Goal: Transaction & Acquisition: Purchase product/service

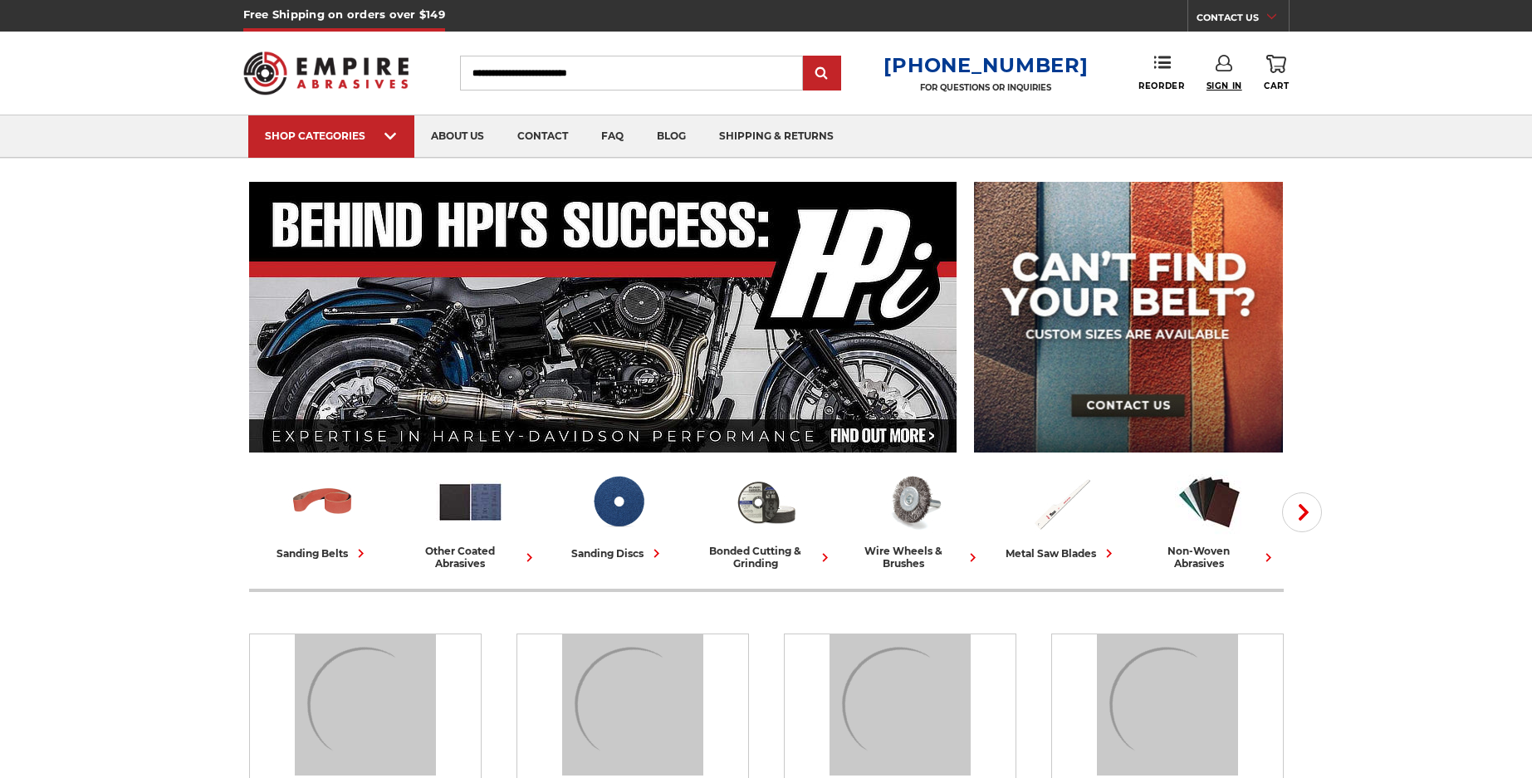
type input "**********"
click at [1221, 86] on span "Sign In" at bounding box center [1225, 86] width 36 height 11
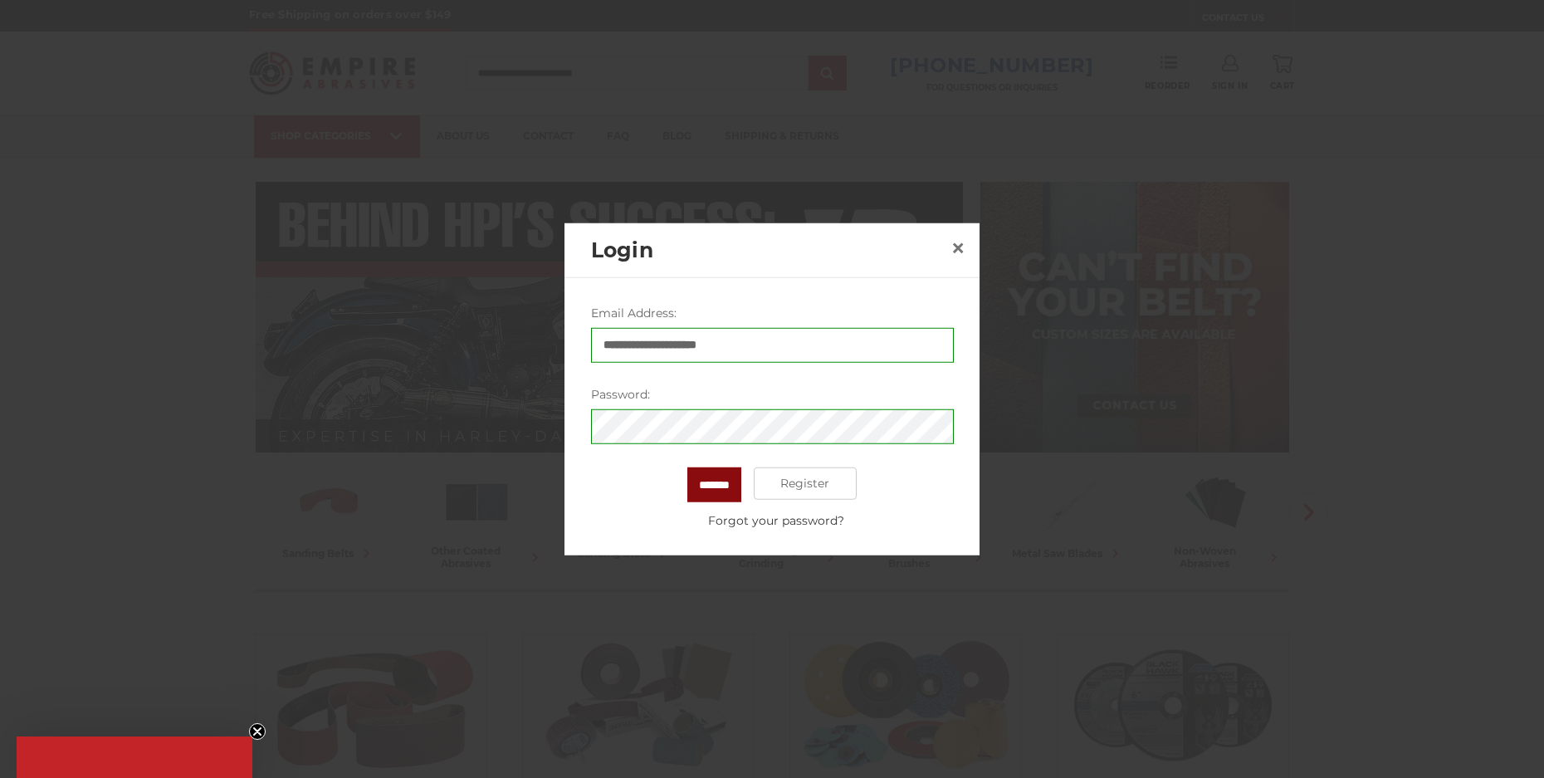
click at [715, 489] on input "*******" at bounding box center [715, 484] width 54 height 35
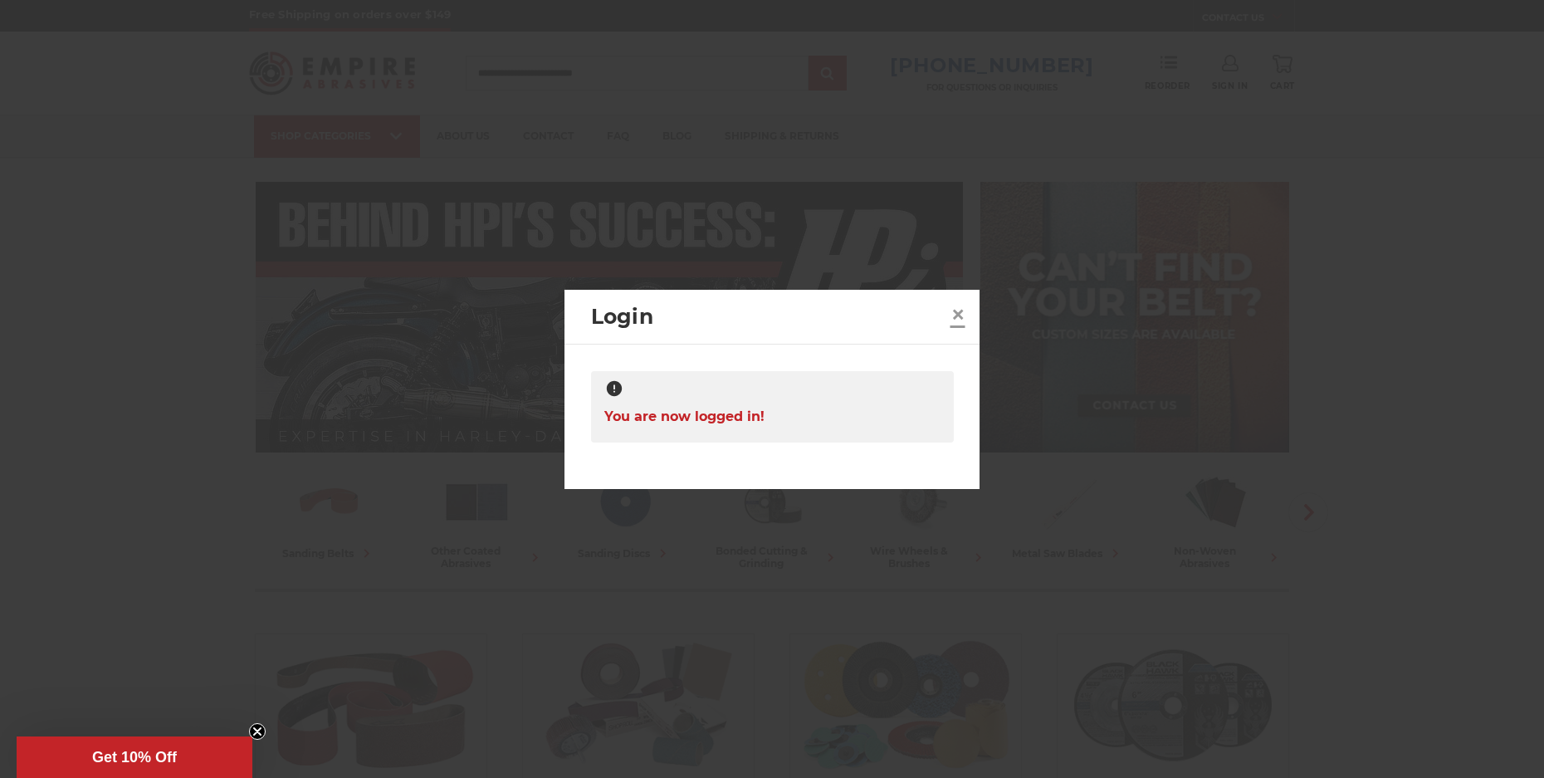
click at [961, 310] on span "×" at bounding box center [958, 314] width 15 height 32
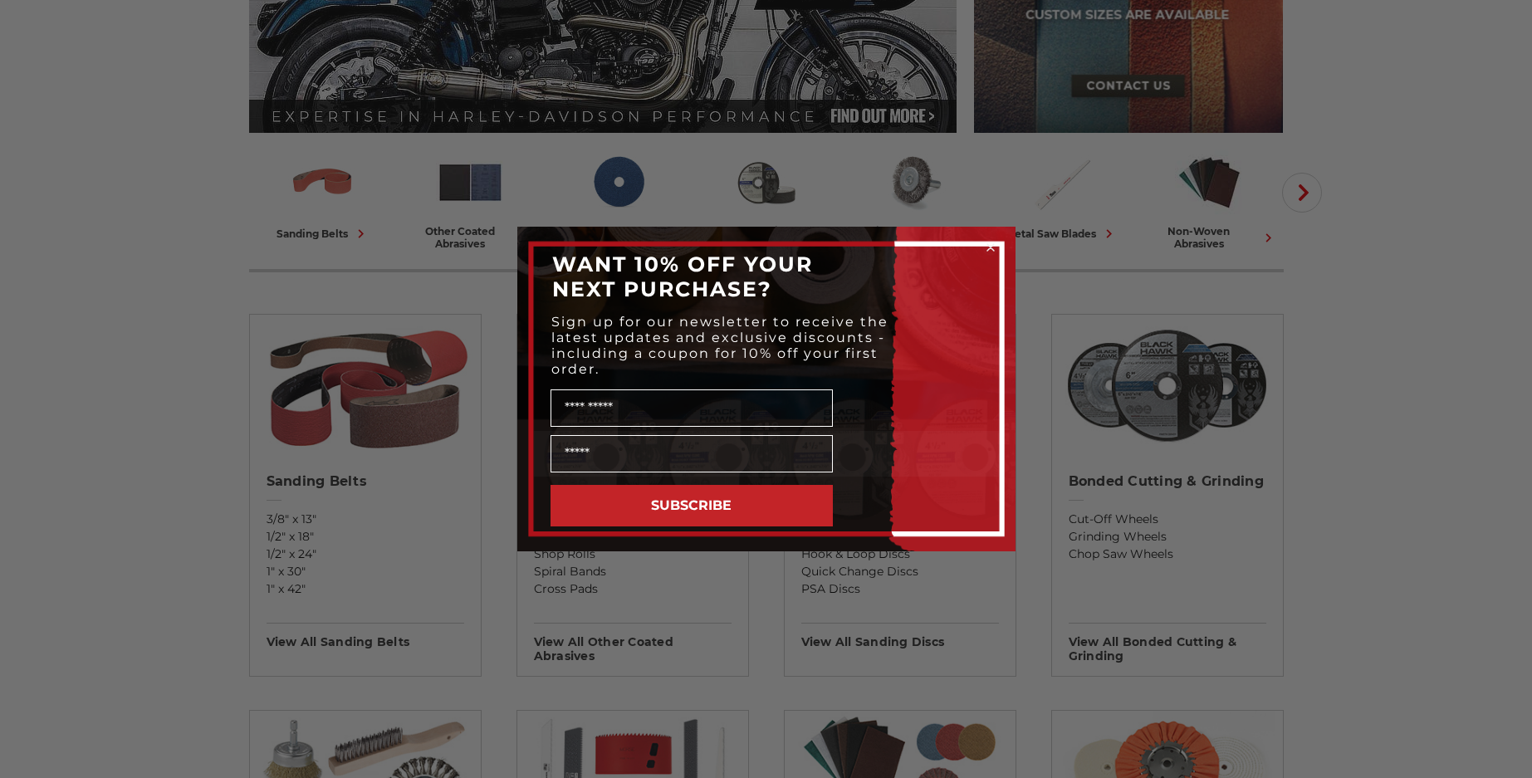
scroll to position [332, 0]
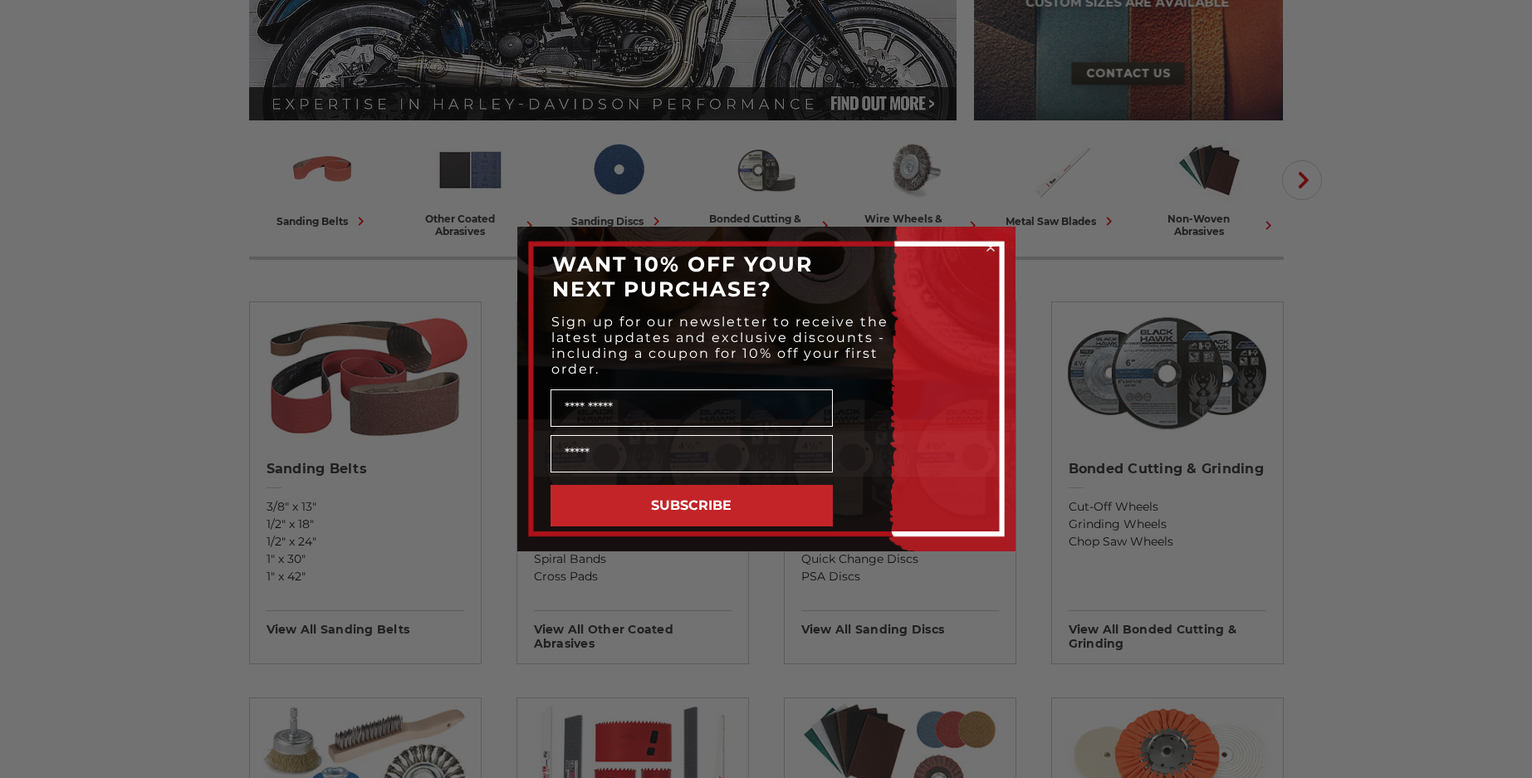
click at [984, 248] on circle "Close dialog" at bounding box center [990, 248] width 16 height 16
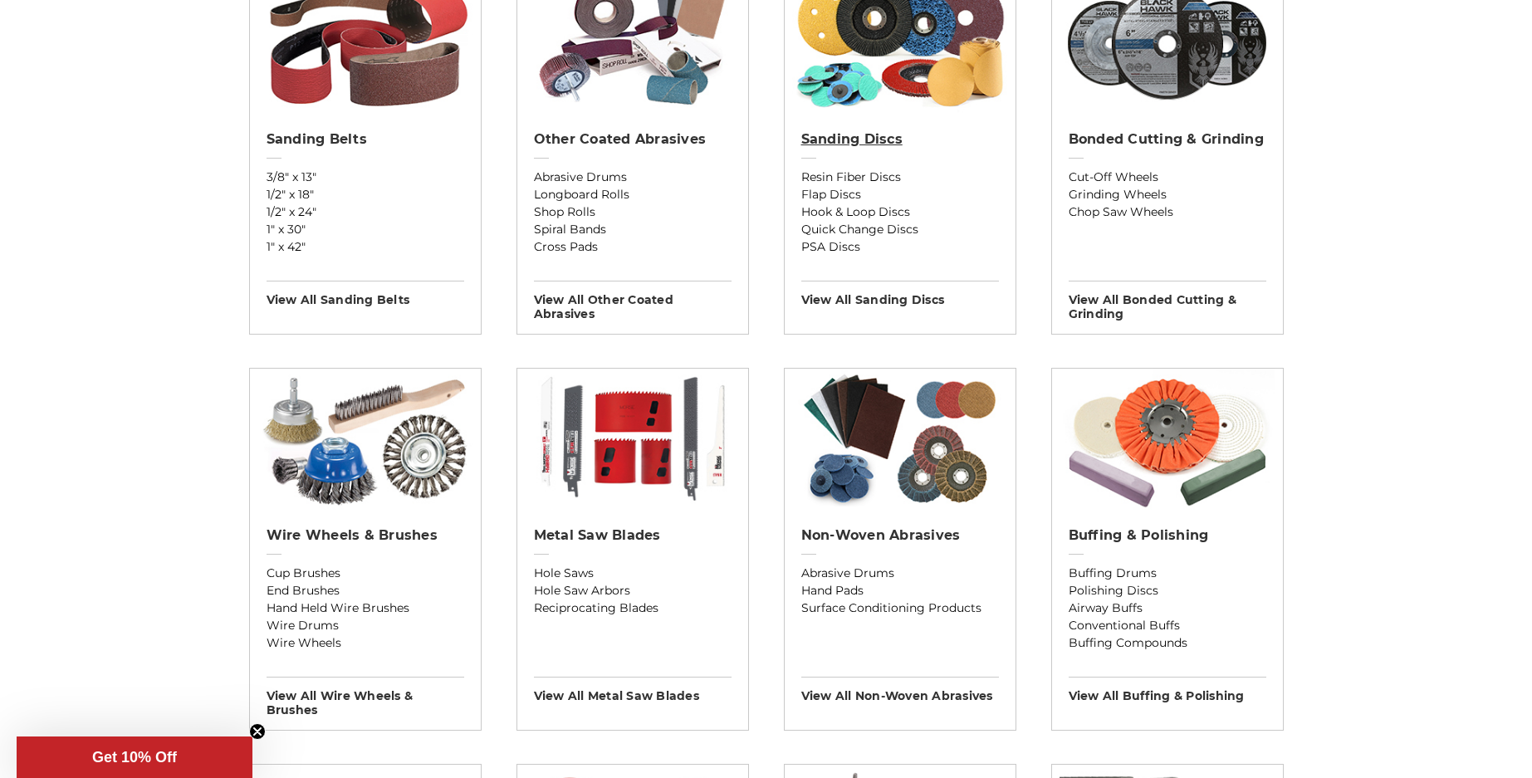
scroll to position [664, 0]
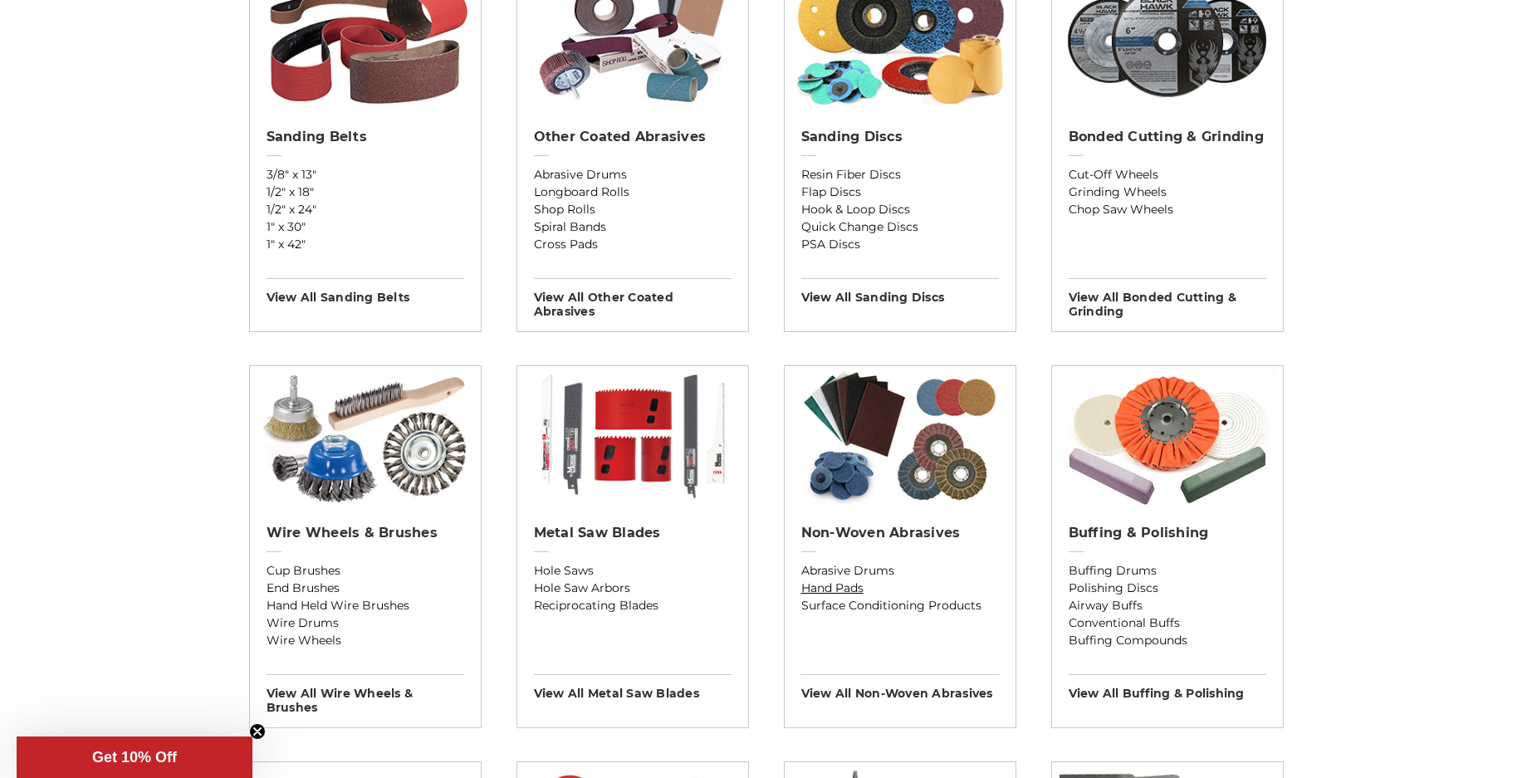
click at [847, 590] on link "Hand Pads" at bounding box center [900, 588] width 198 height 17
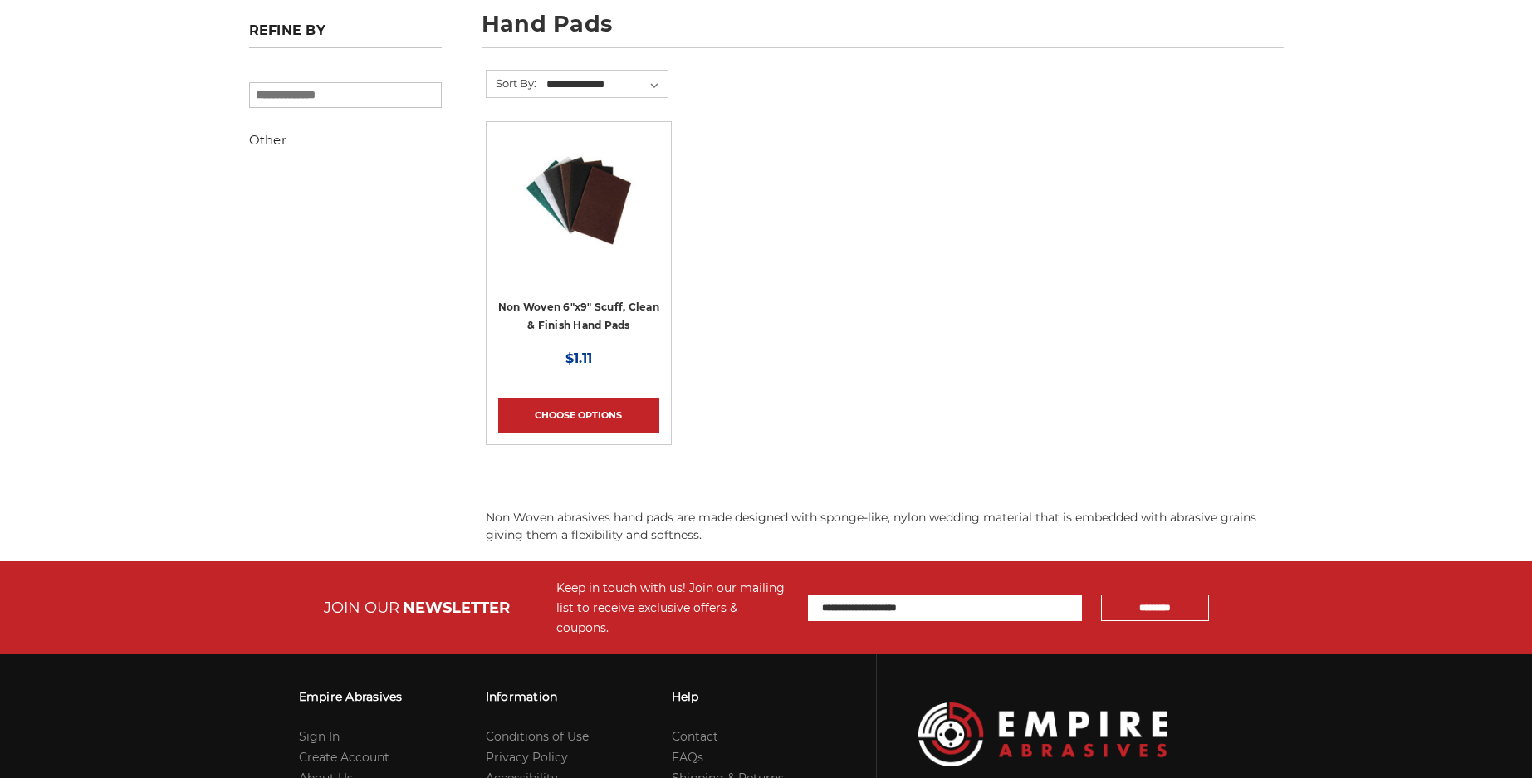
scroll to position [249, 0]
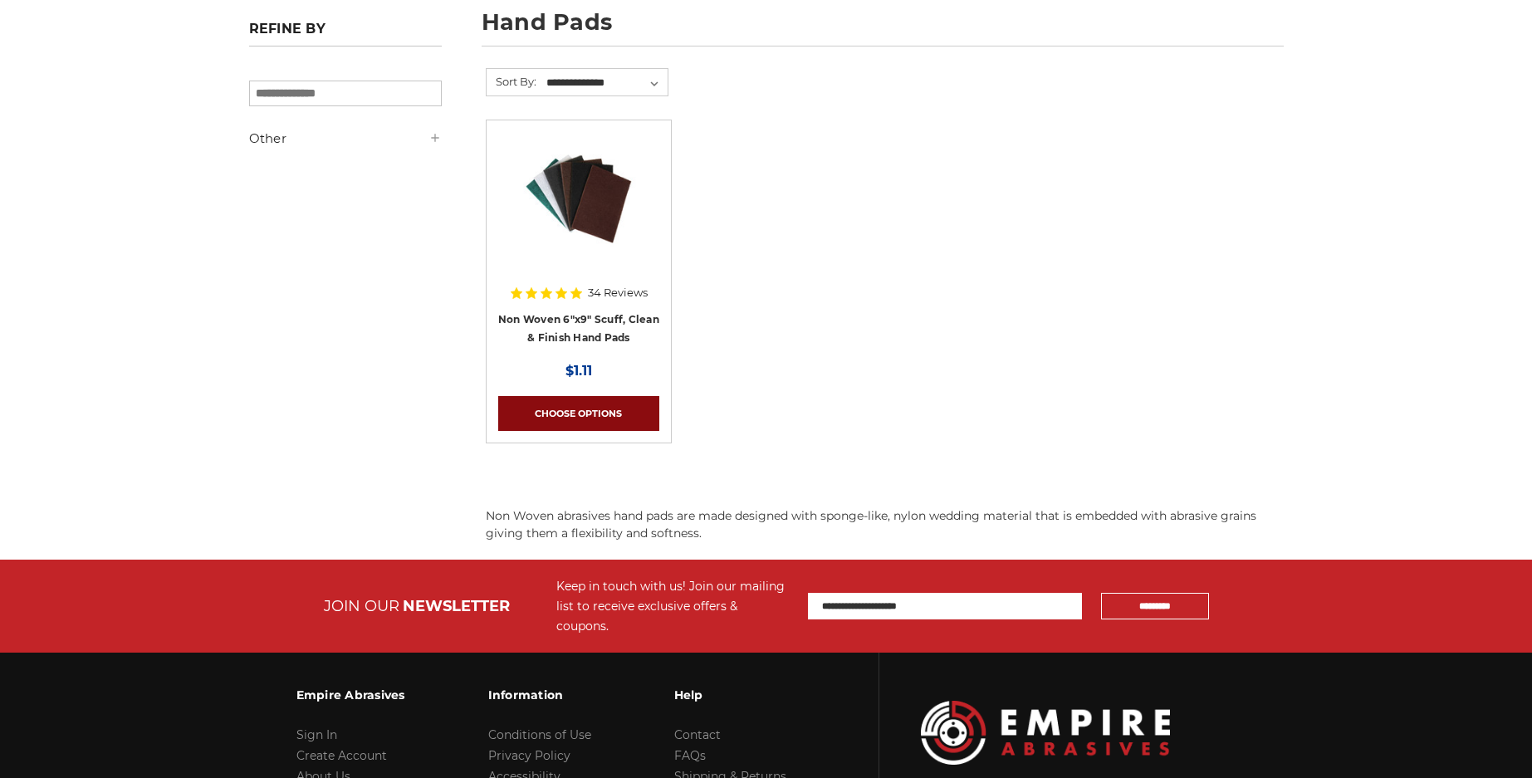
click at [587, 410] on link "Choose Options" at bounding box center [578, 413] width 161 height 35
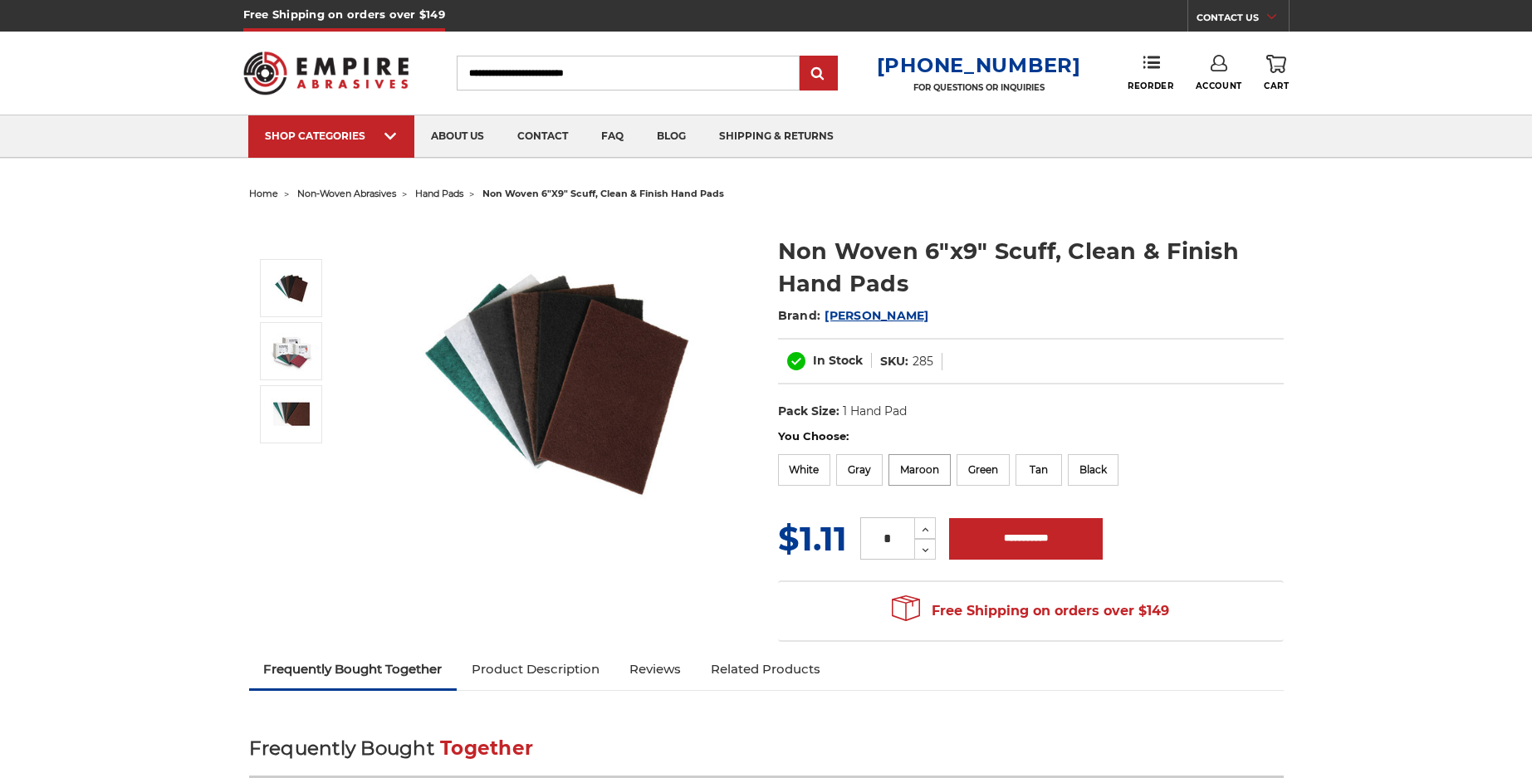
click at [917, 467] on label "Maroon" at bounding box center [919, 470] width 62 height 32
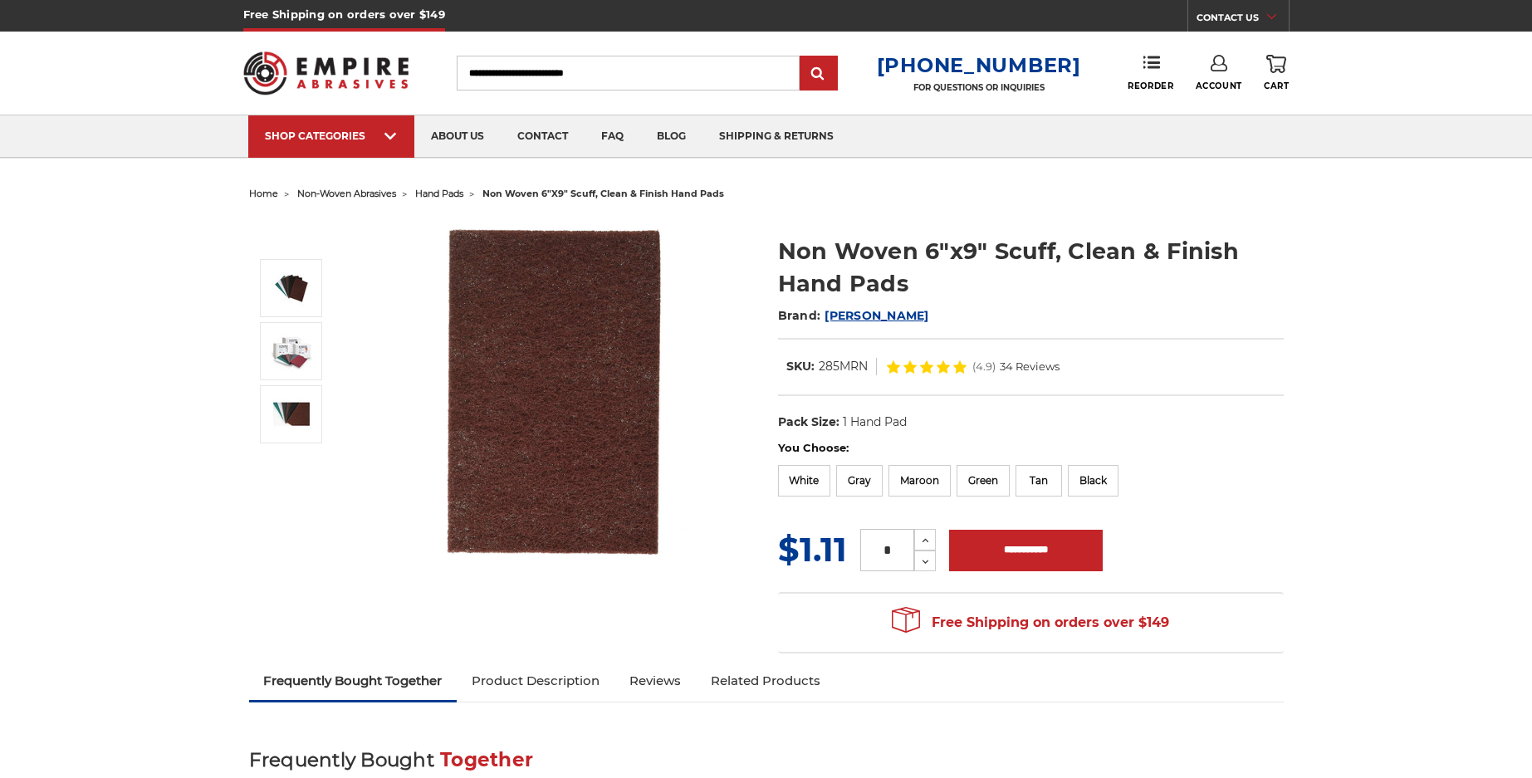
drag, startPoint x: 888, startPoint y: 546, endPoint x: 864, endPoint y: 560, distance: 27.2
click at [864, 560] on input "*" at bounding box center [887, 550] width 54 height 42
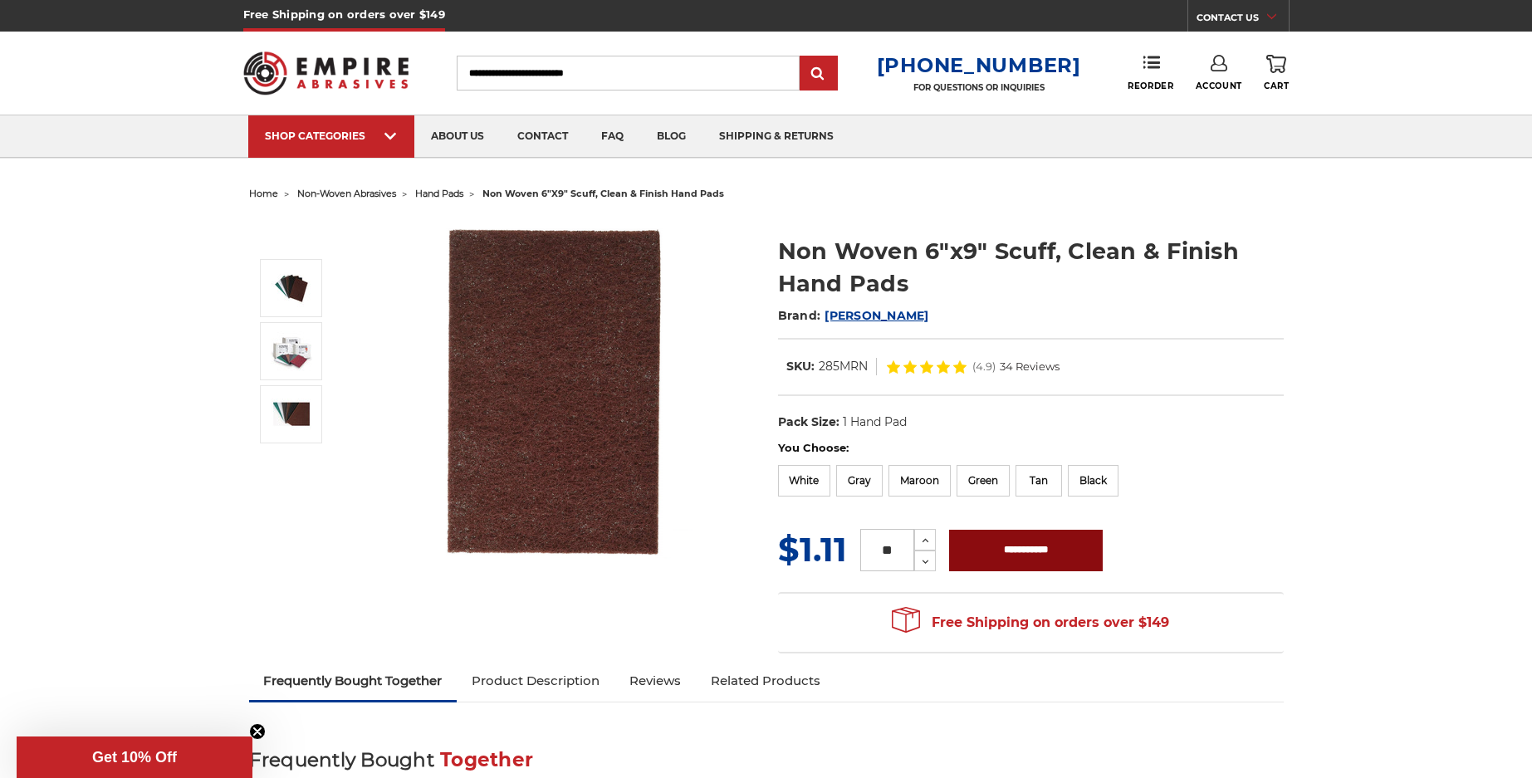
type input "**"
click at [1011, 541] on input "**********" at bounding box center [1026, 551] width 154 height 42
type input "**********"
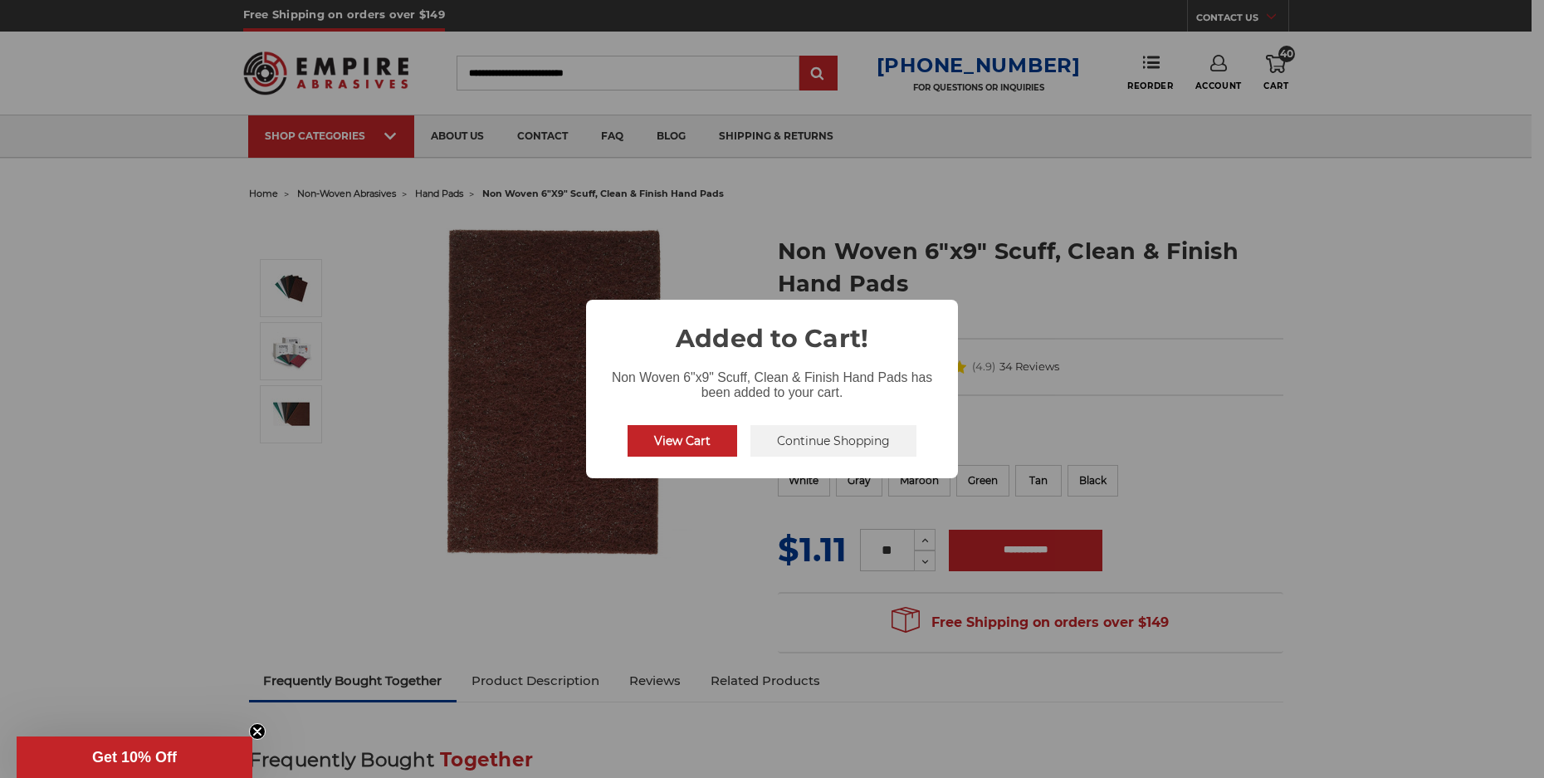
click at [791, 441] on button "Continue Shopping" at bounding box center [834, 441] width 166 height 32
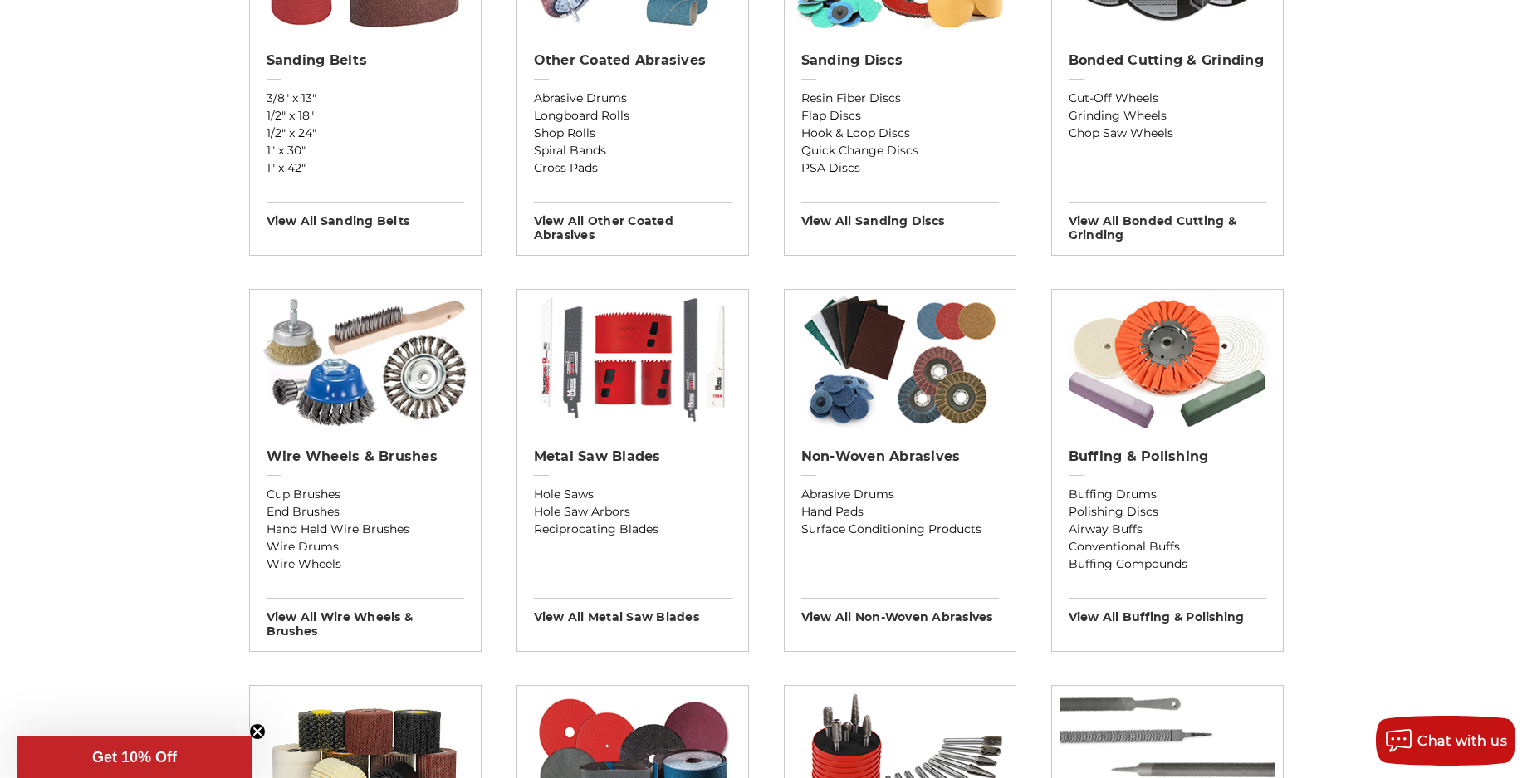
scroll to position [664, 0]
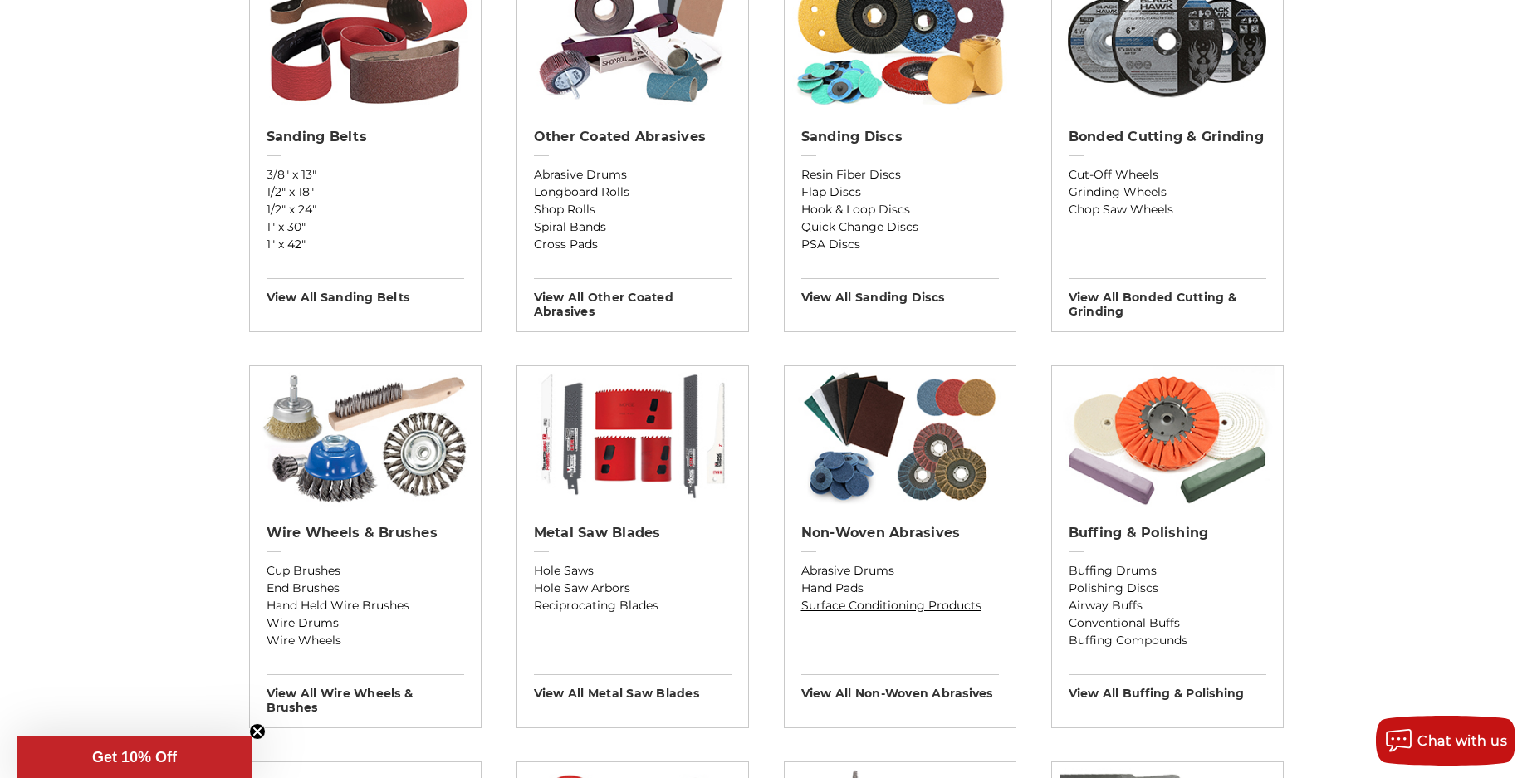
click at [838, 601] on link "Surface Conditioning Products" at bounding box center [900, 605] width 198 height 17
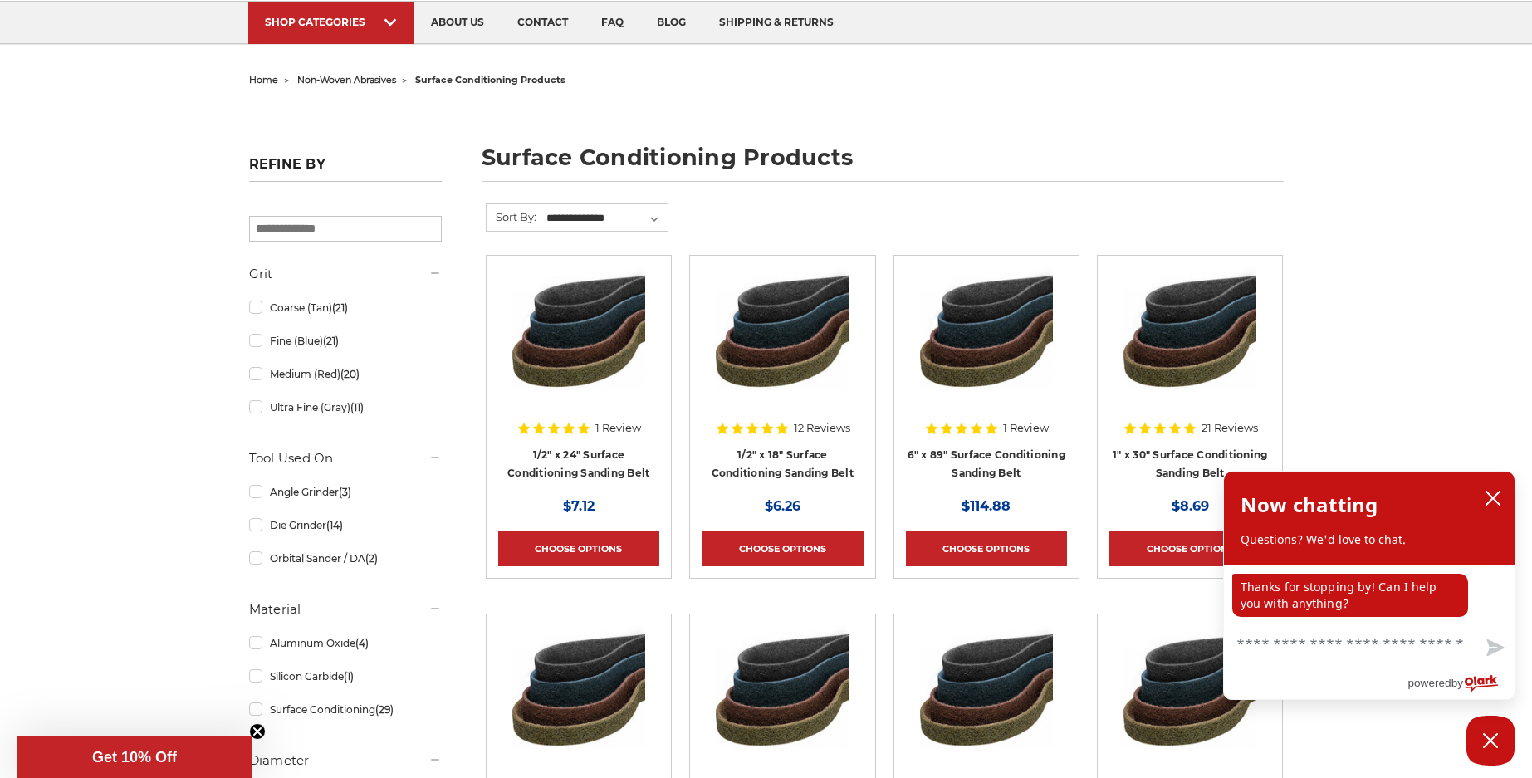
scroll to position [96, 0]
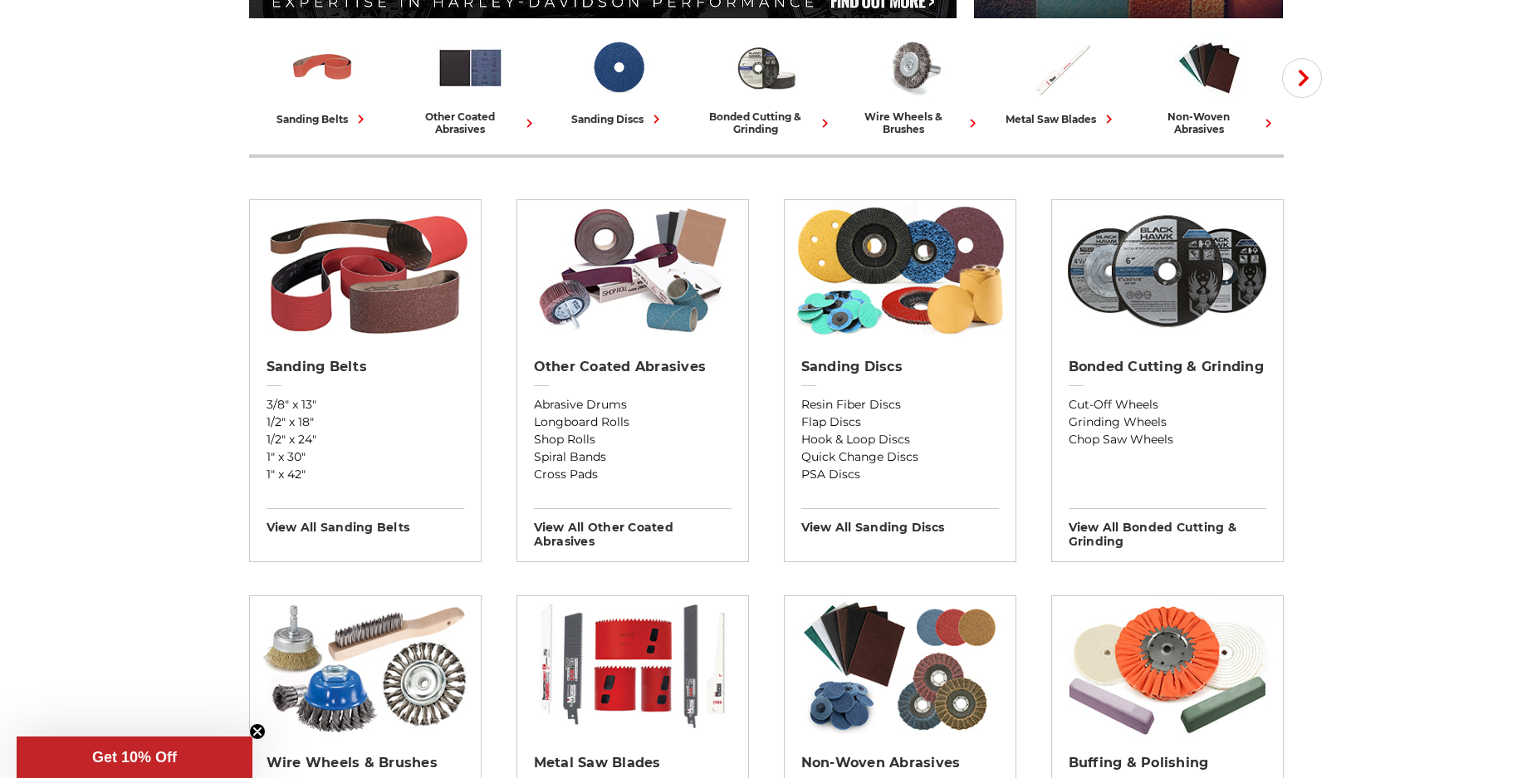
scroll to position [415, 0]
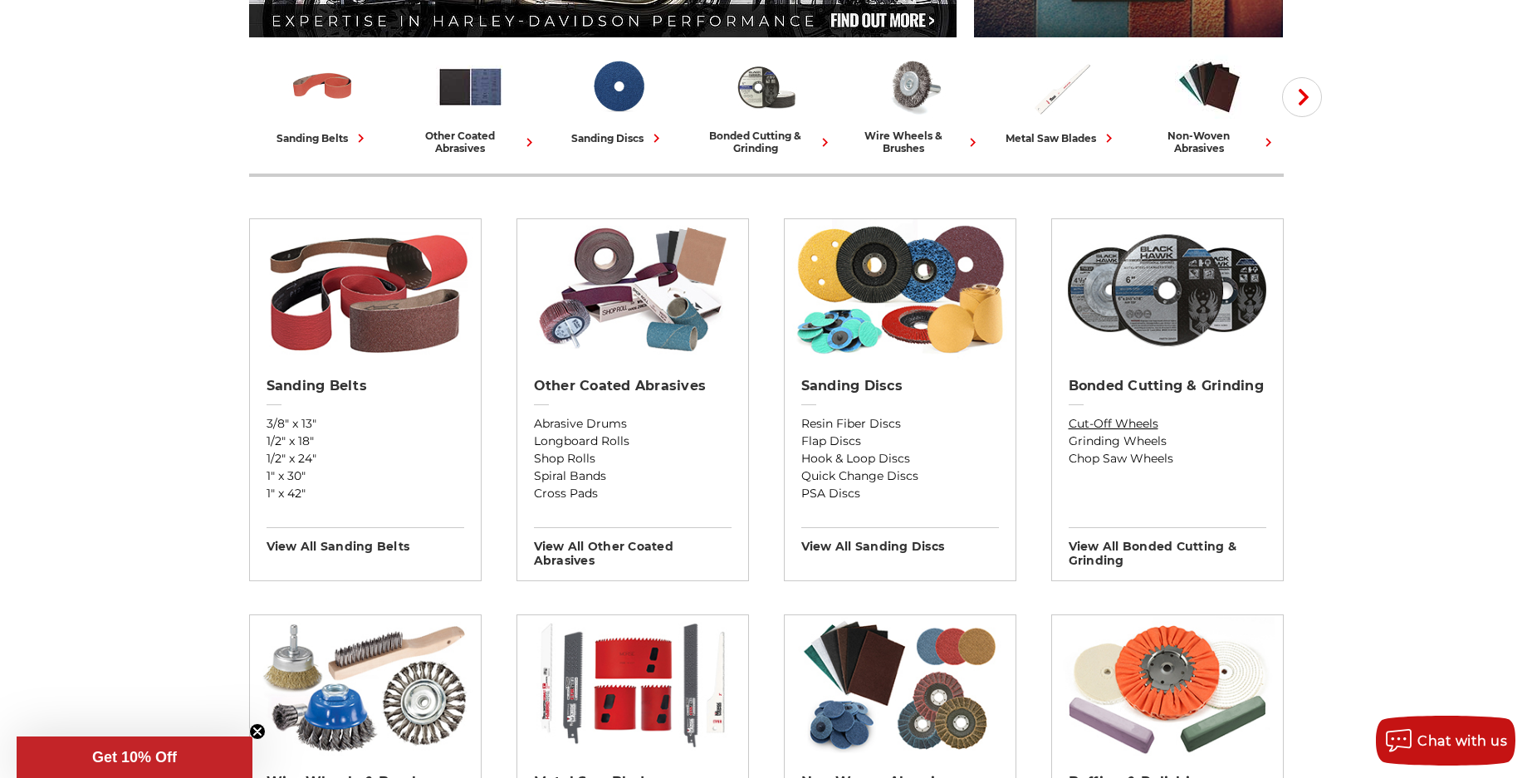
click at [1116, 423] on link "Cut-Off Wheels" at bounding box center [1168, 423] width 198 height 17
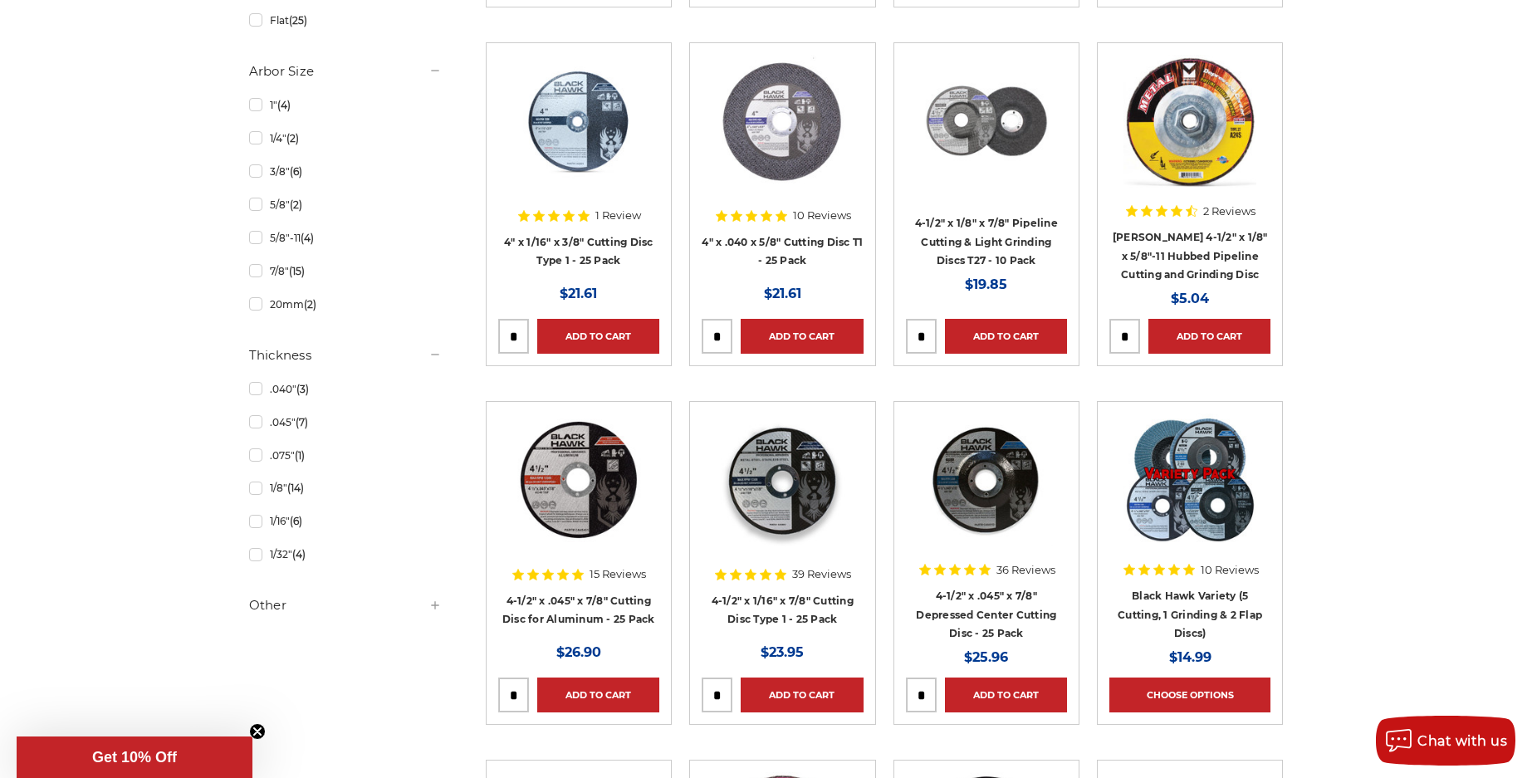
scroll to position [1079, 0]
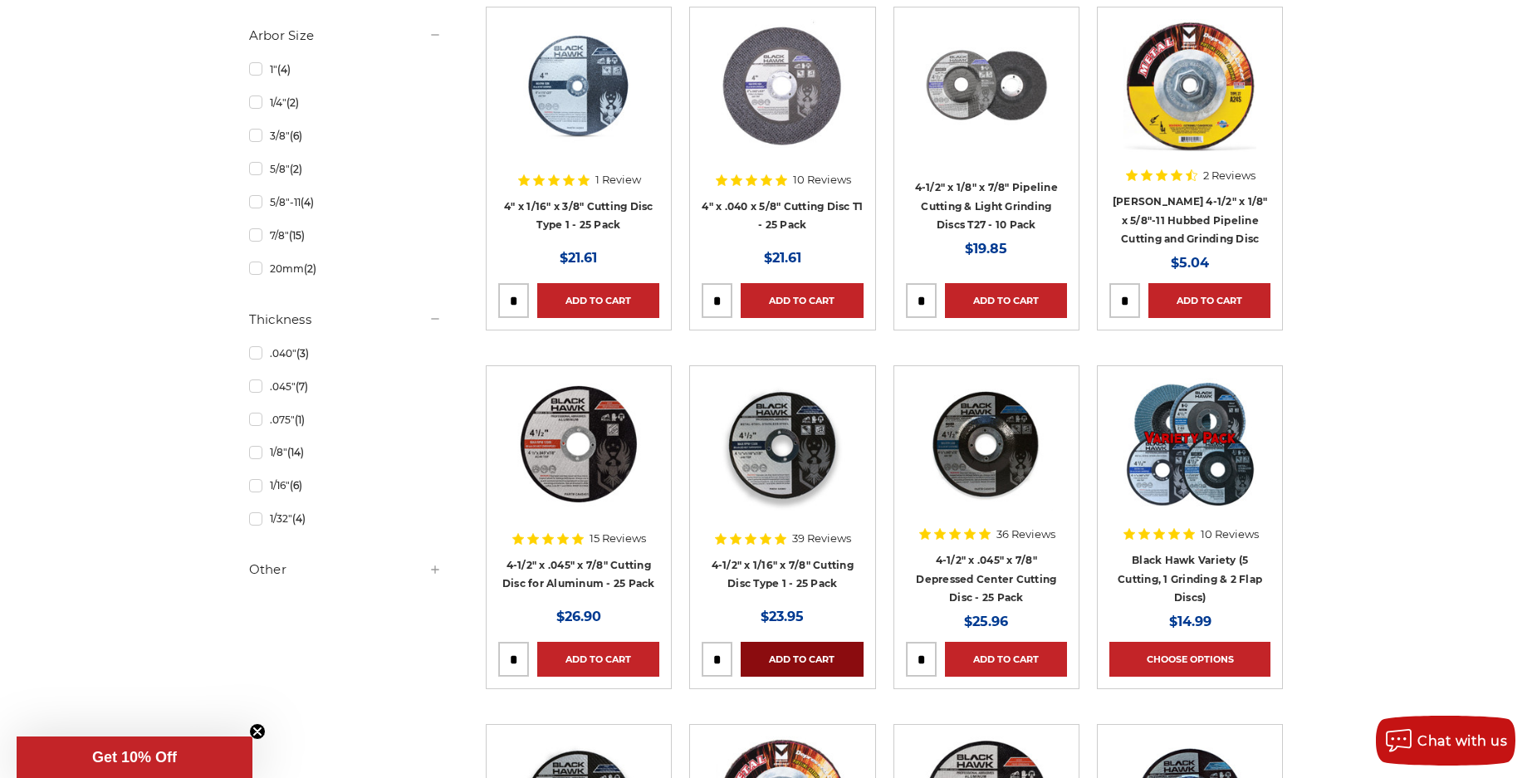
click at [797, 661] on link "Add to Cart" at bounding box center [802, 659] width 122 height 35
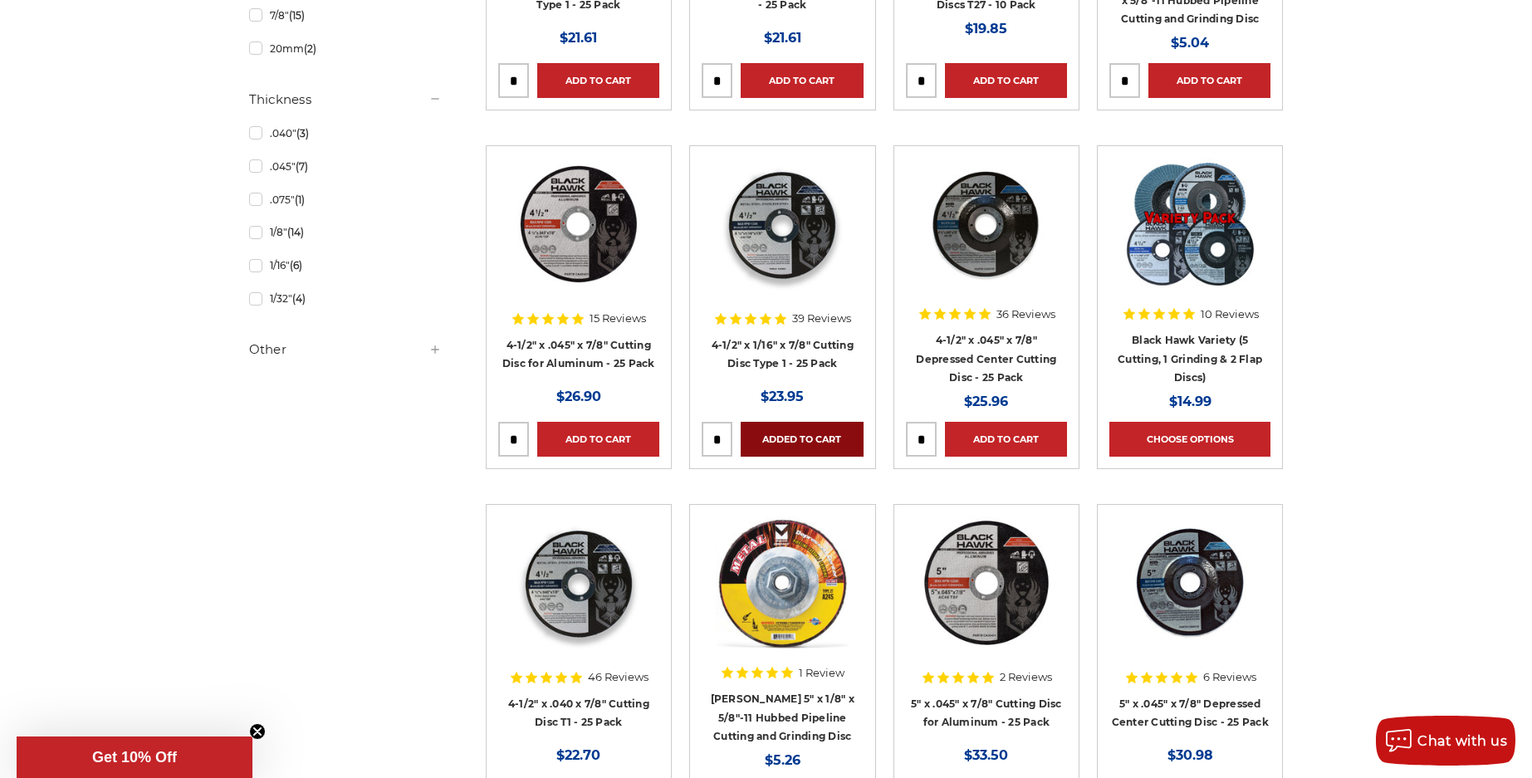
scroll to position [1246, 0]
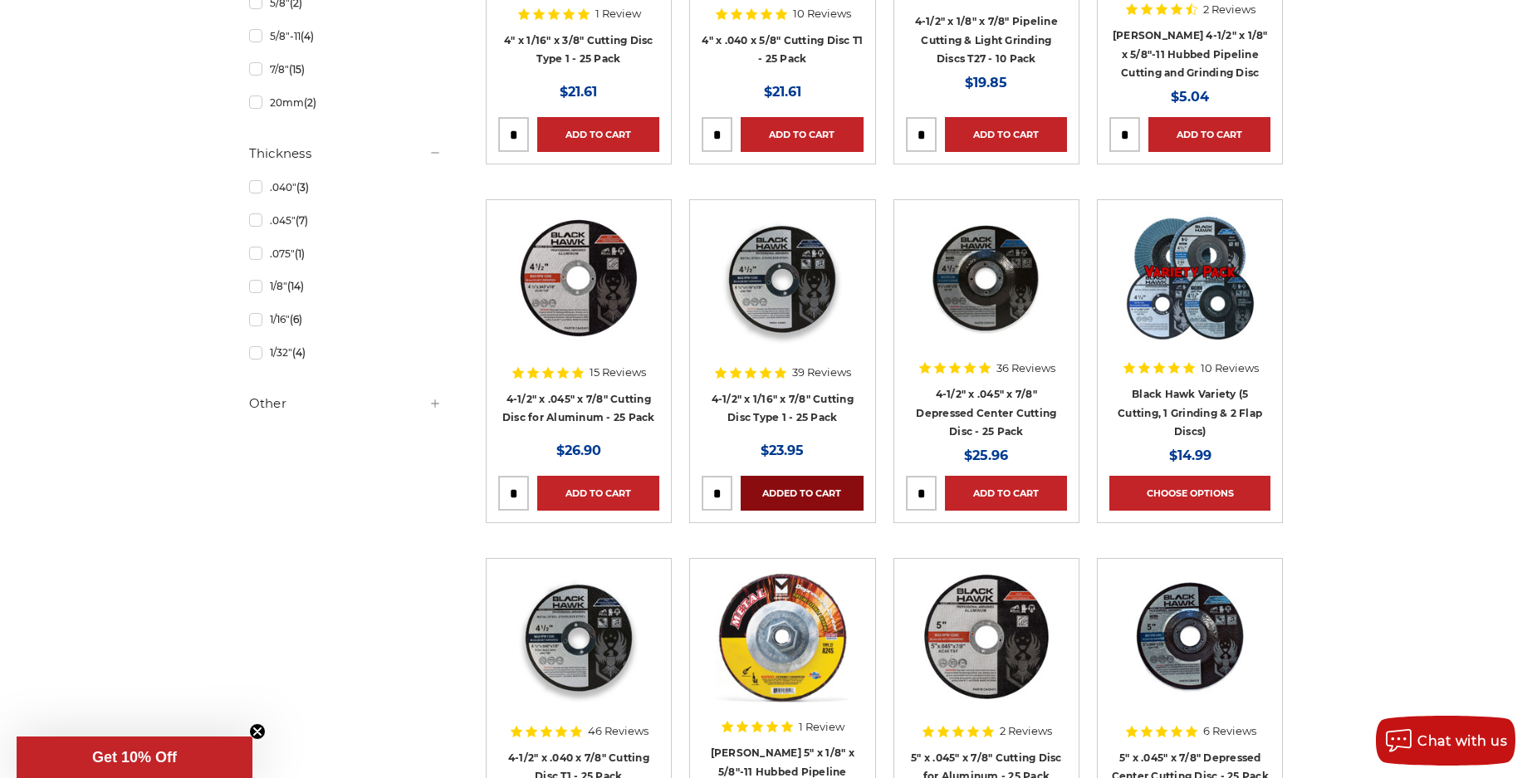
click at [794, 492] on link "Added to Cart" at bounding box center [802, 493] width 122 height 35
click at [724, 484] on input "tel" at bounding box center [716, 493] width 29 height 33
click at [800, 485] on link "Added to Cart" at bounding box center [802, 493] width 122 height 35
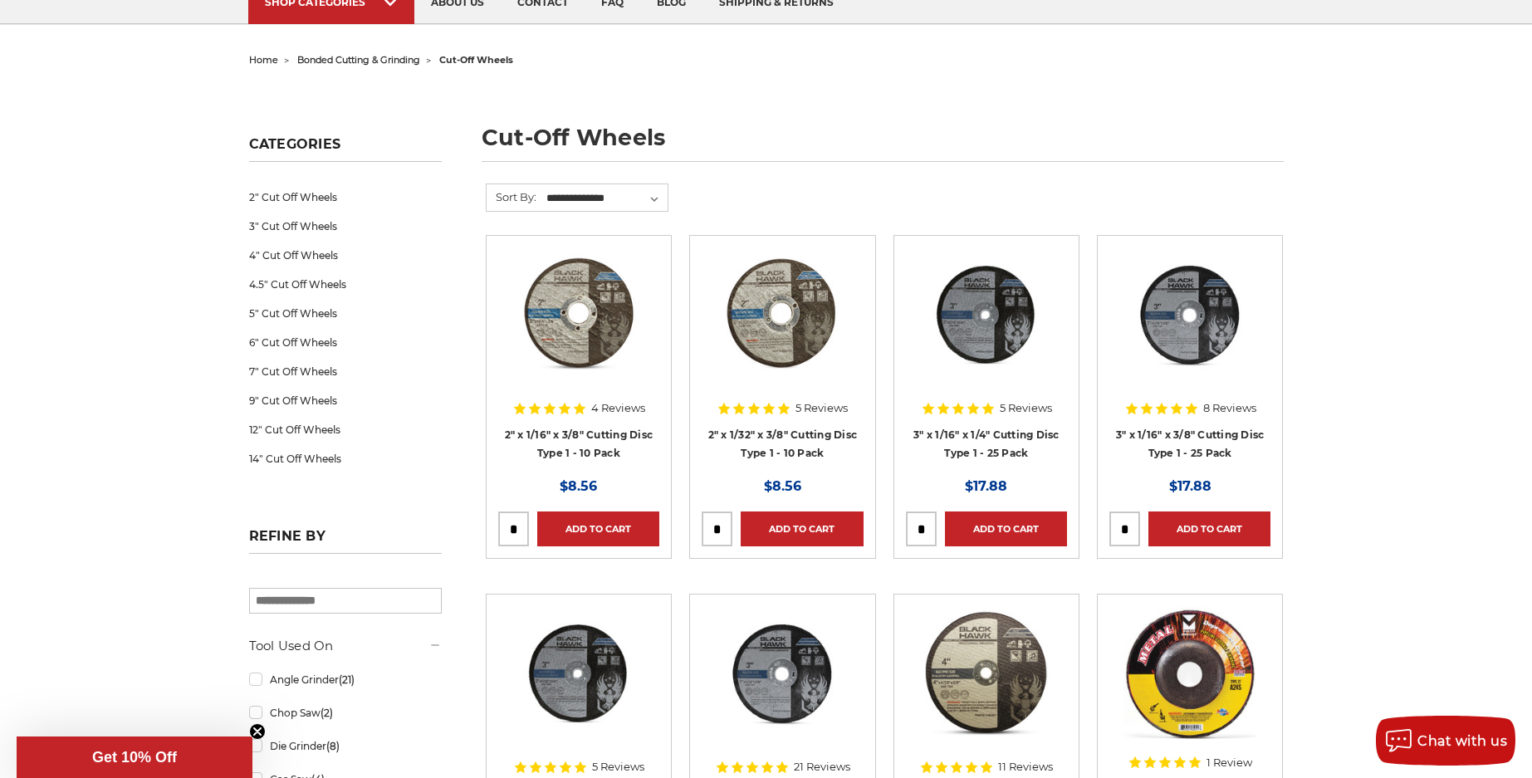
scroll to position [0, 0]
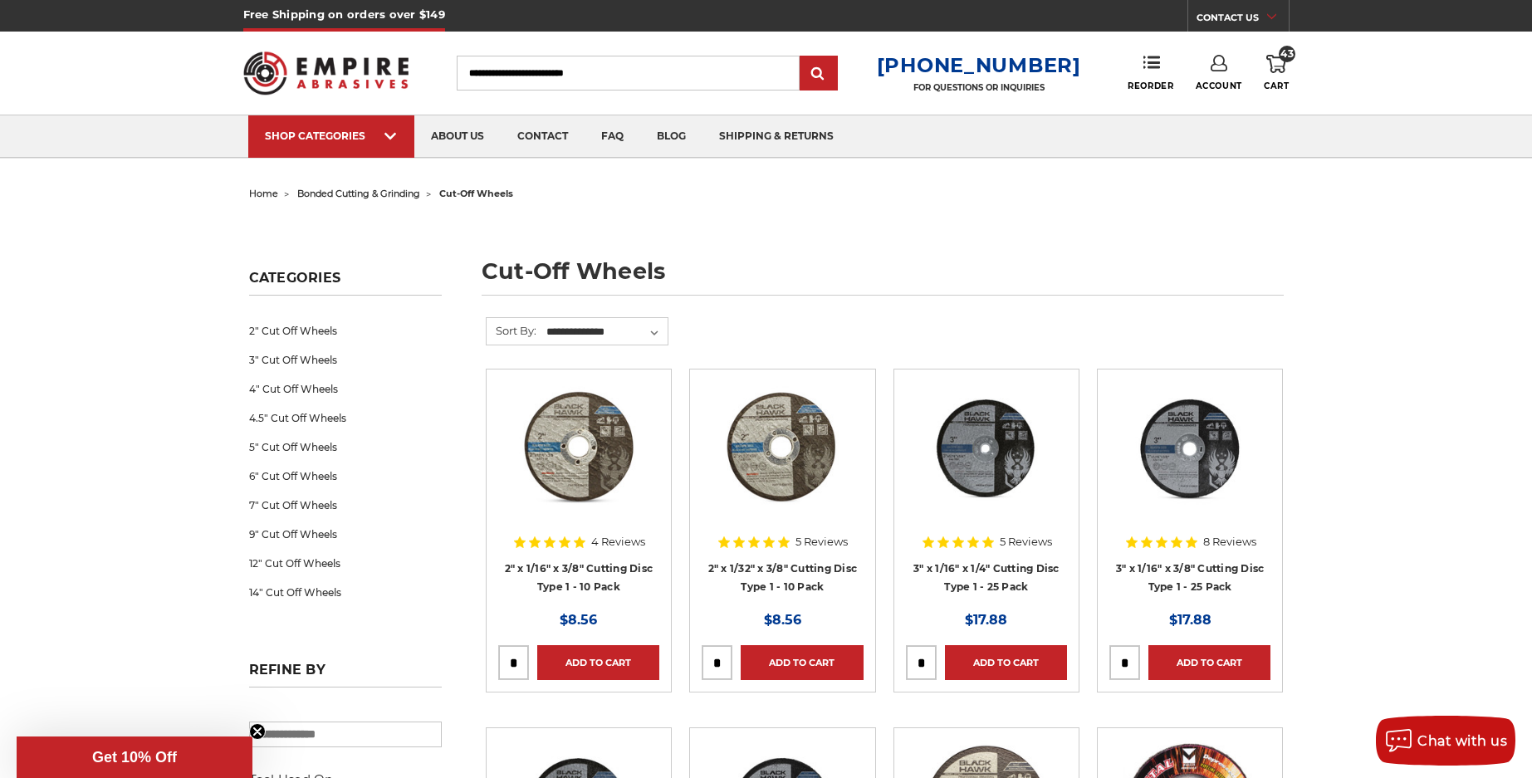
click at [1280, 61] on icon at bounding box center [1276, 64] width 20 height 18
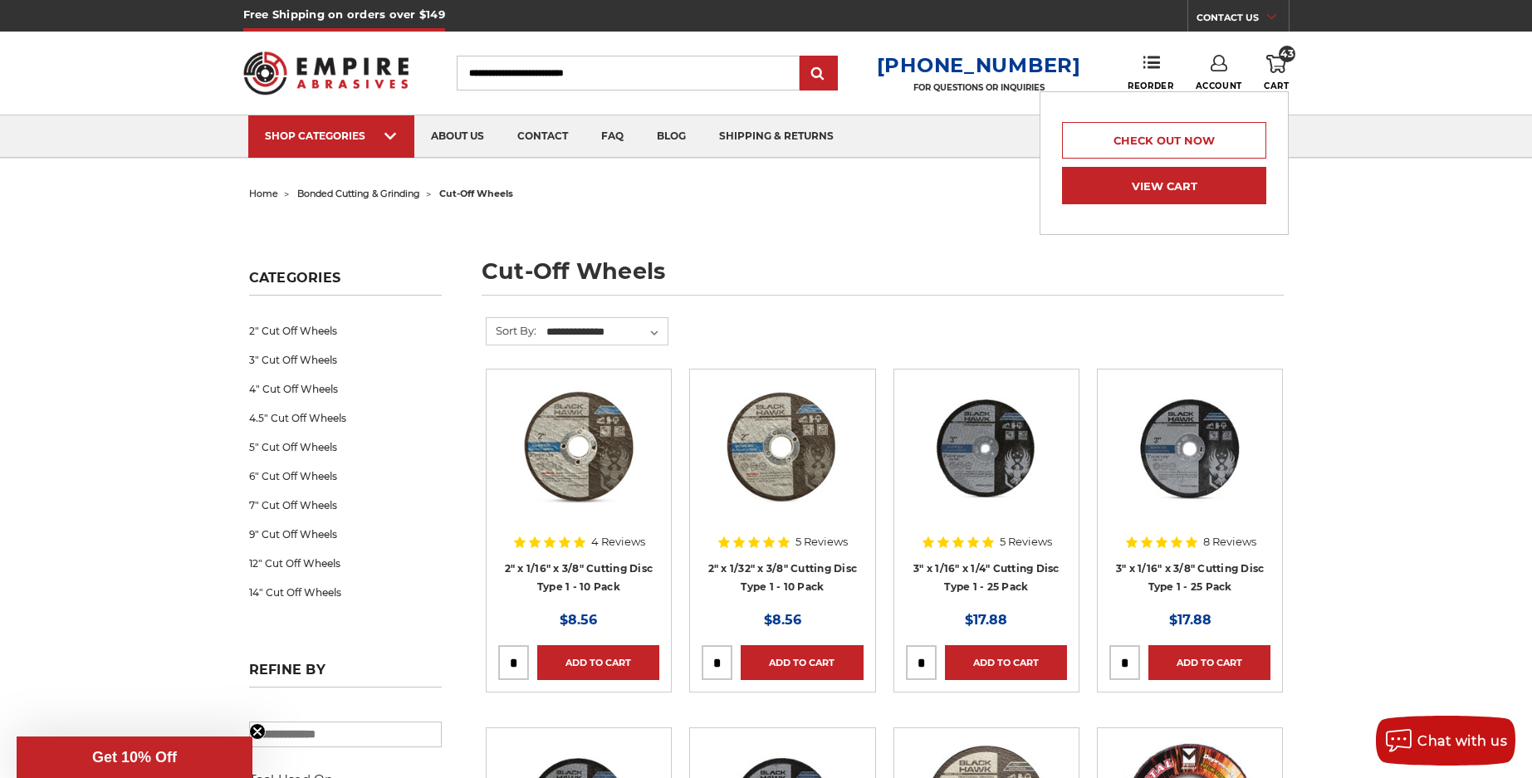
click at [1179, 186] on link "View Cart" at bounding box center [1164, 185] width 204 height 37
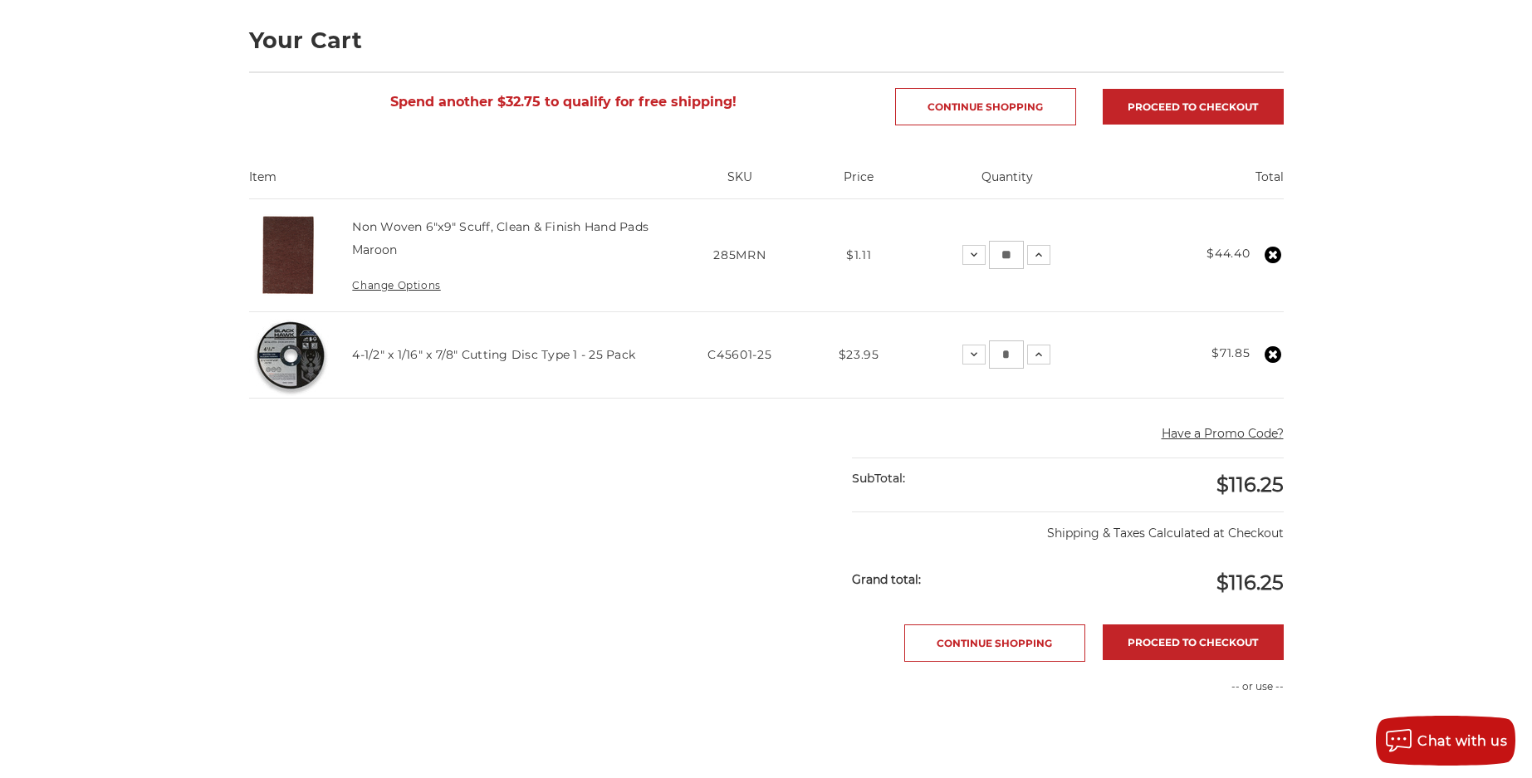
scroll to position [249, 0]
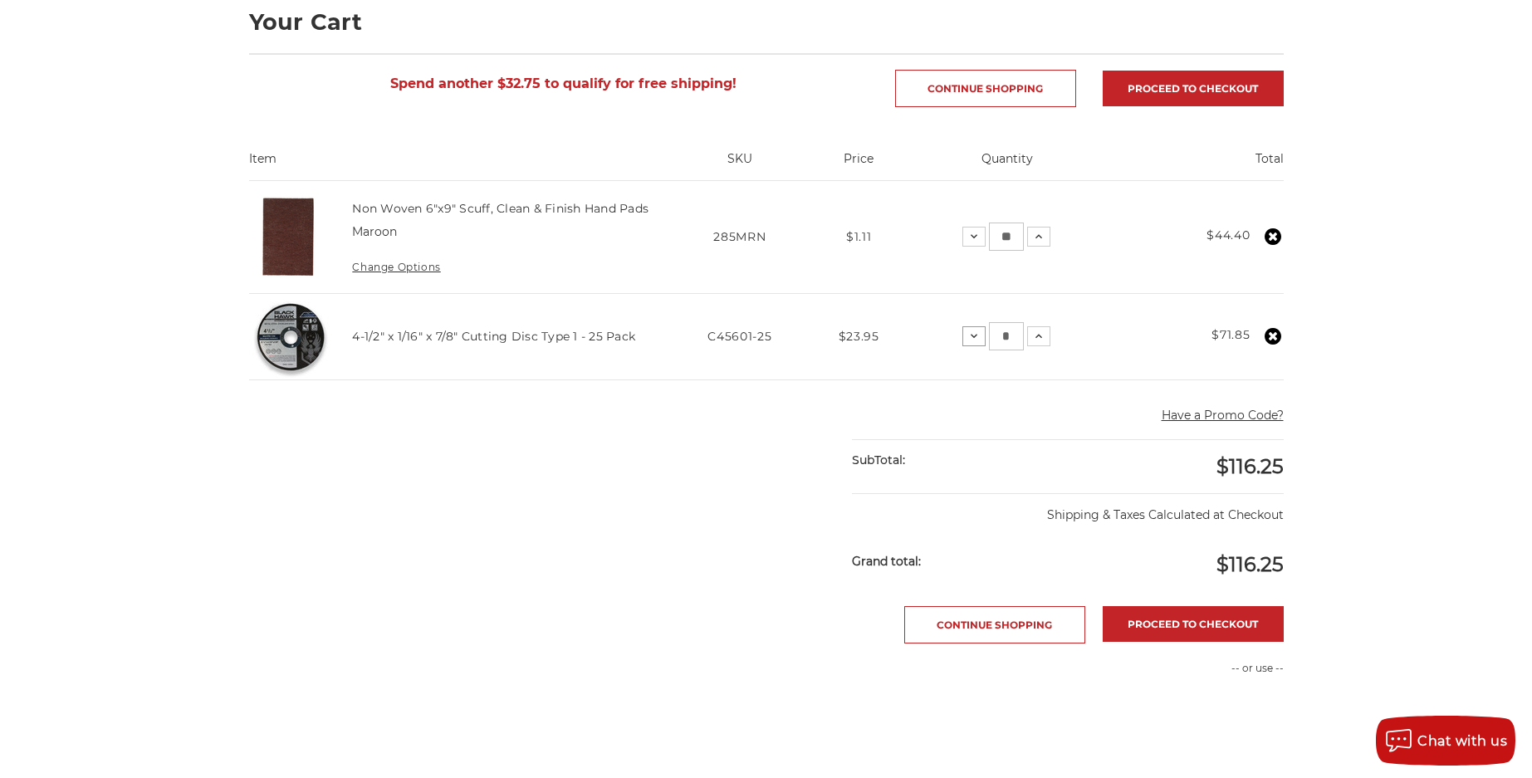
click at [975, 337] on icon at bounding box center [973, 336] width 13 height 13
click at [1036, 342] on icon at bounding box center [1038, 336] width 13 height 13
click at [984, 92] on link "Continue Shopping" at bounding box center [985, 88] width 181 height 37
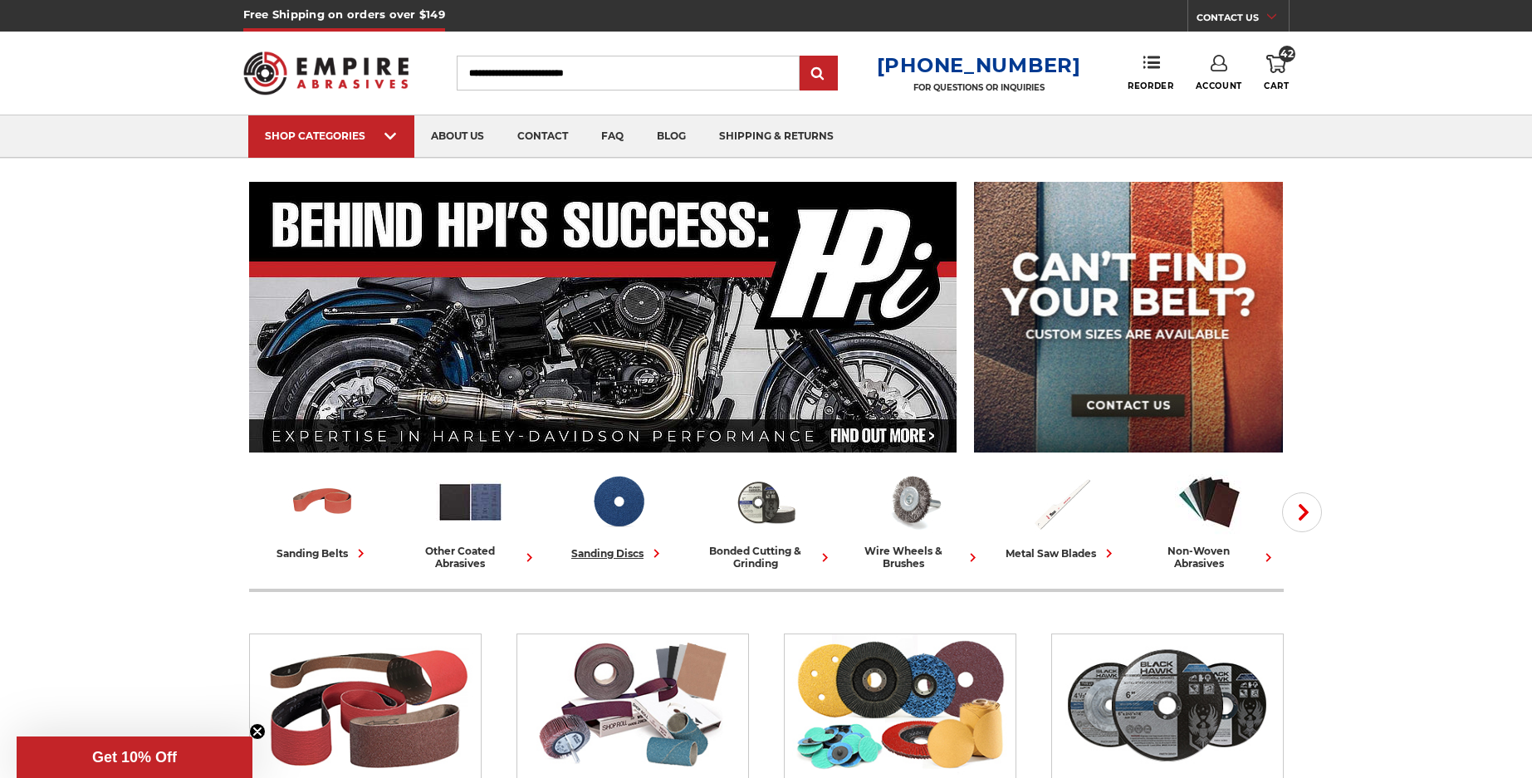
click at [608, 555] on div "sanding discs" at bounding box center [618, 553] width 94 height 17
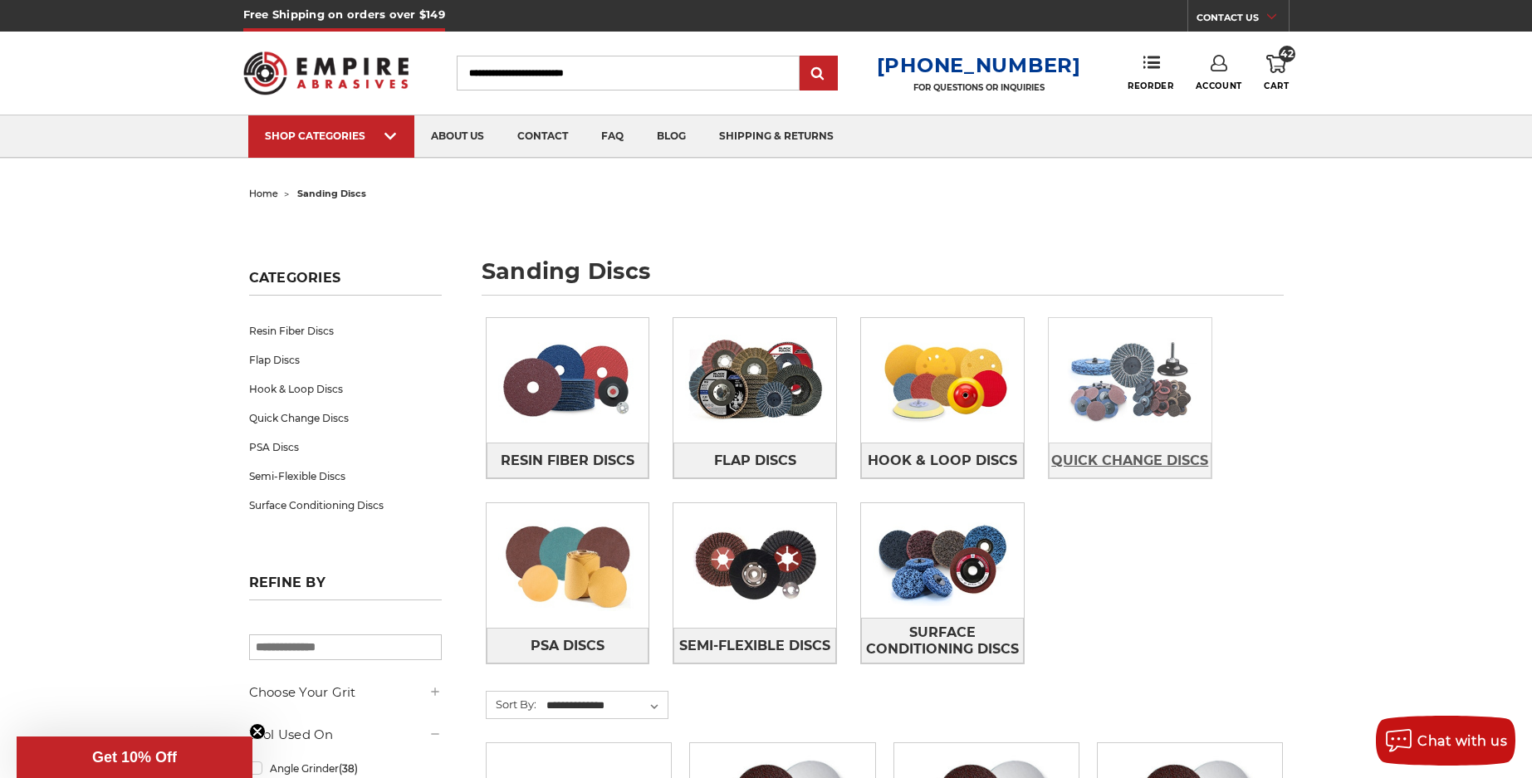
click at [1133, 453] on span "Quick Change Discs" at bounding box center [1129, 461] width 157 height 28
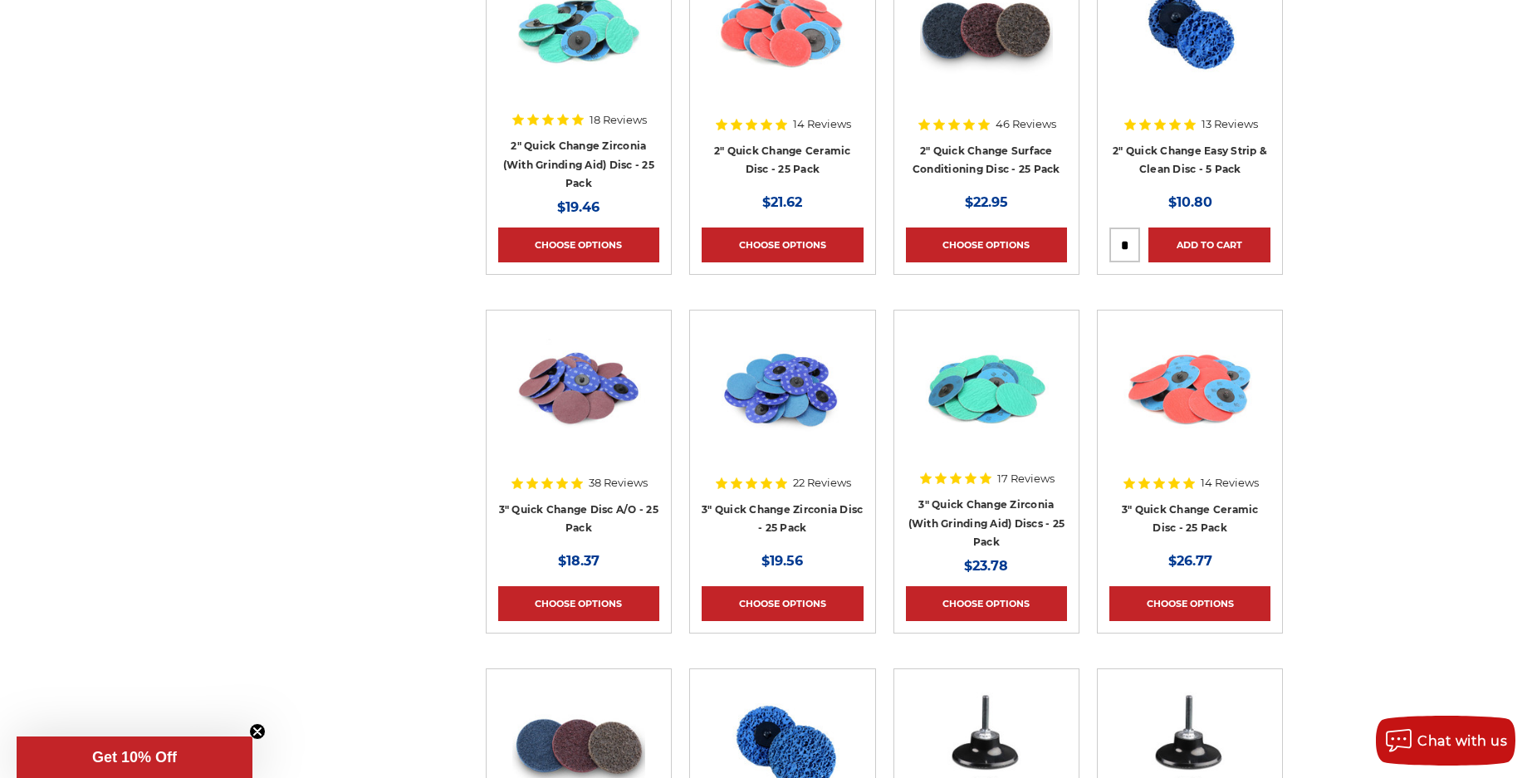
scroll to position [1495, 0]
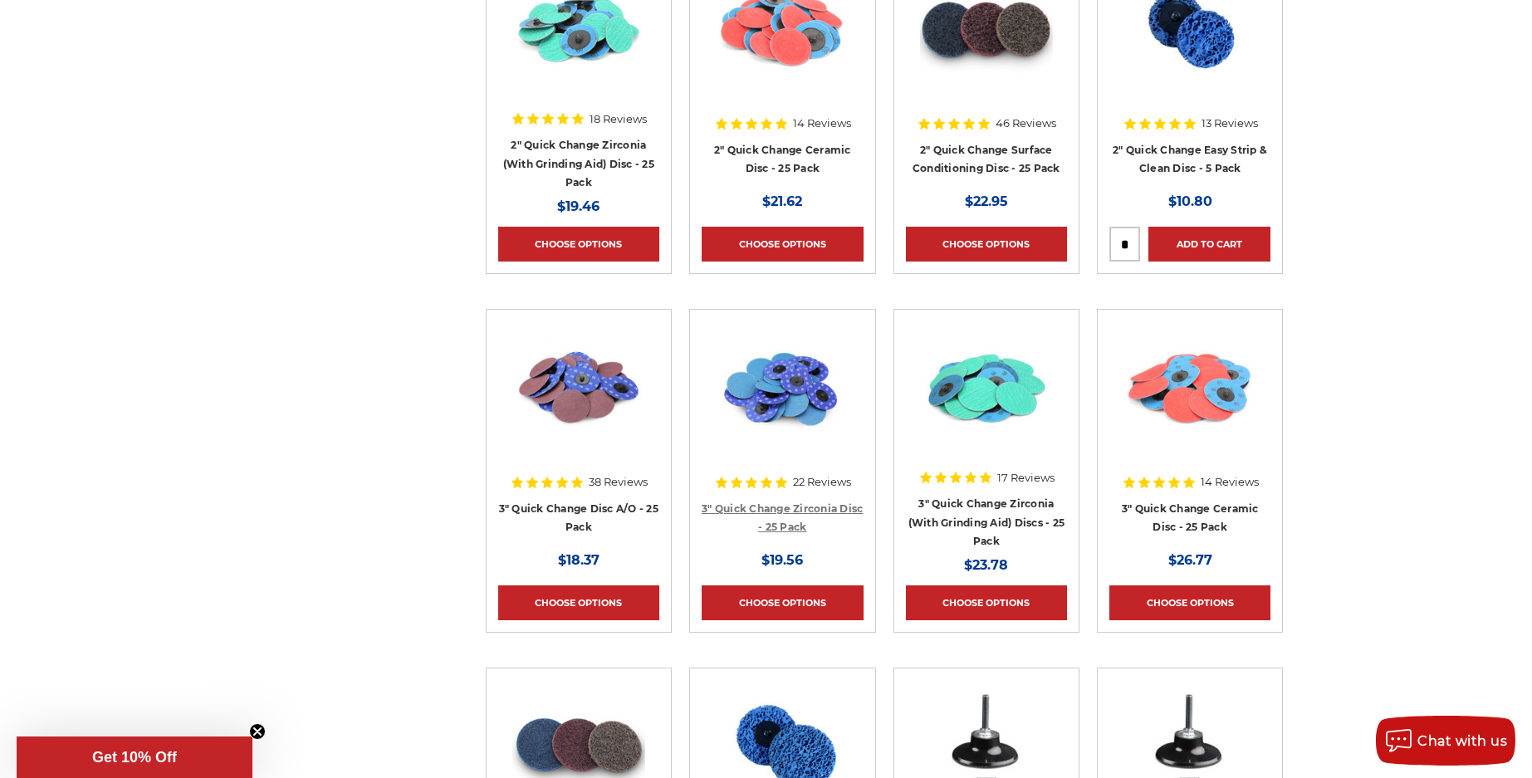
click at [781, 505] on link "3" Quick Change Zirconia Disc - 25 Pack" at bounding box center [782, 518] width 161 height 32
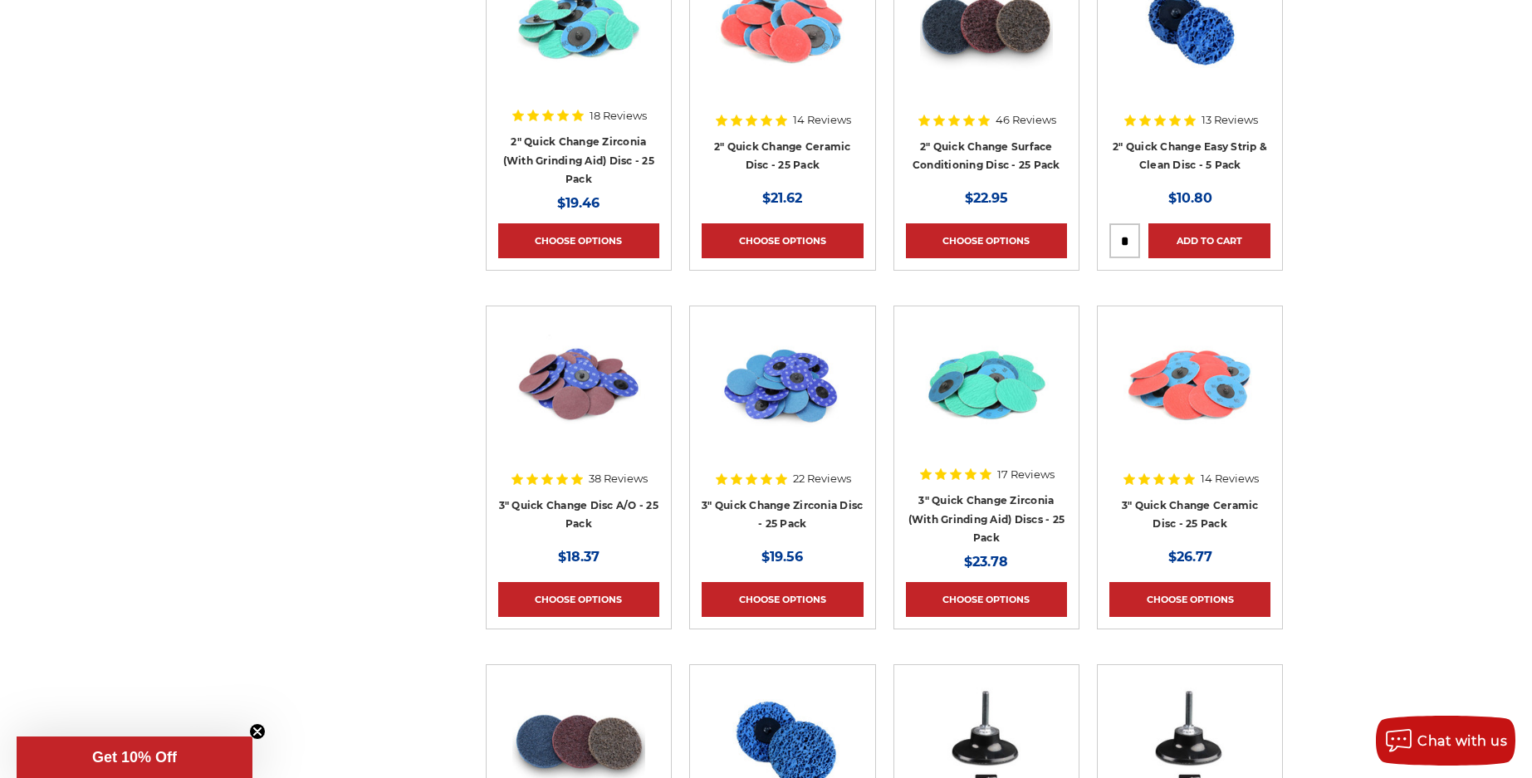
scroll to position [1578, 0]
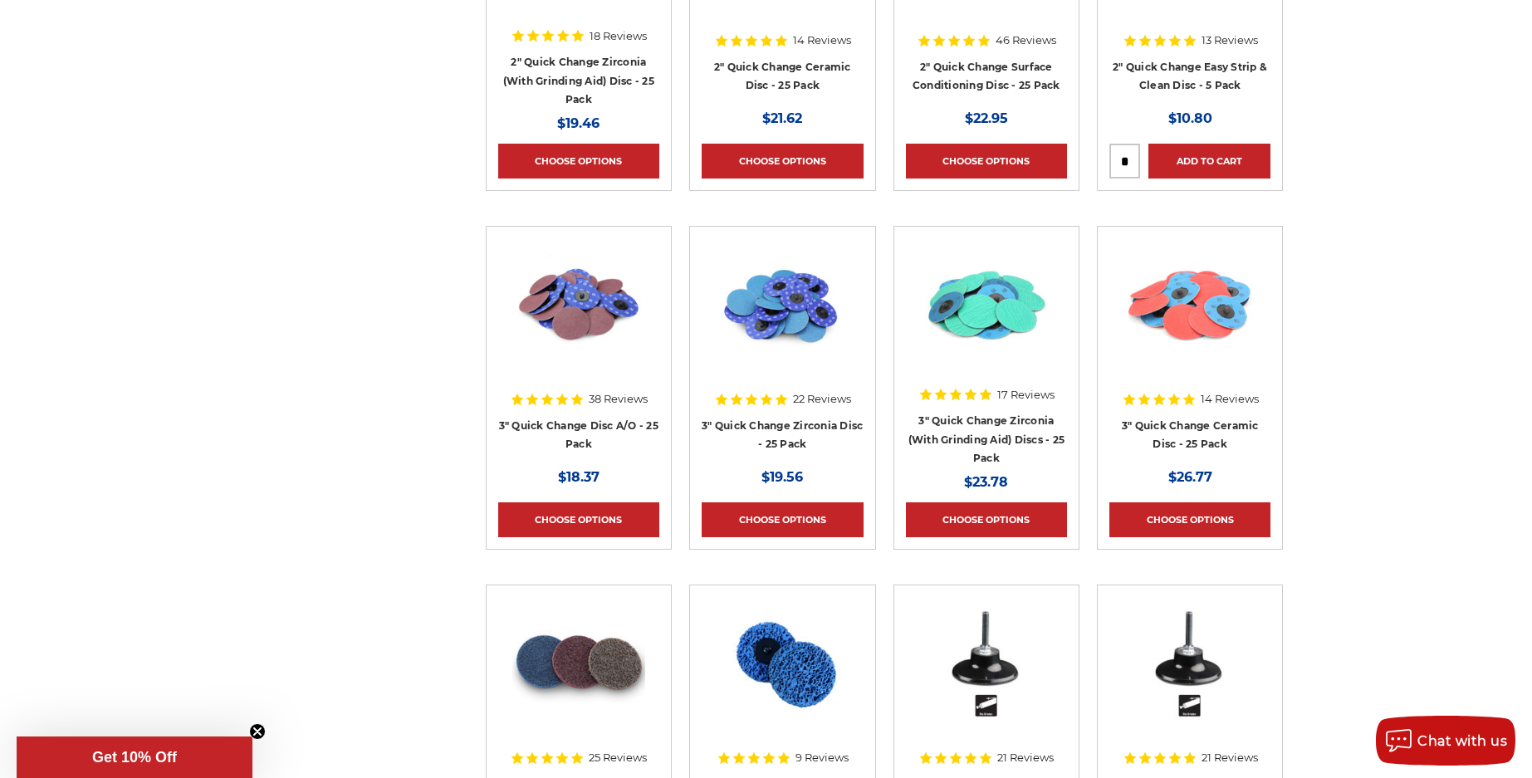
click at [590, 432] on h4 "3" Quick Change Disc A/O - 25 Pack" at bounding box center [578, 439] width 161 height 46
click at [579, 429] on link "3" Quick Change Disc A/O - 25 Pack" at bounding box center [578, 435] width 159 height 32
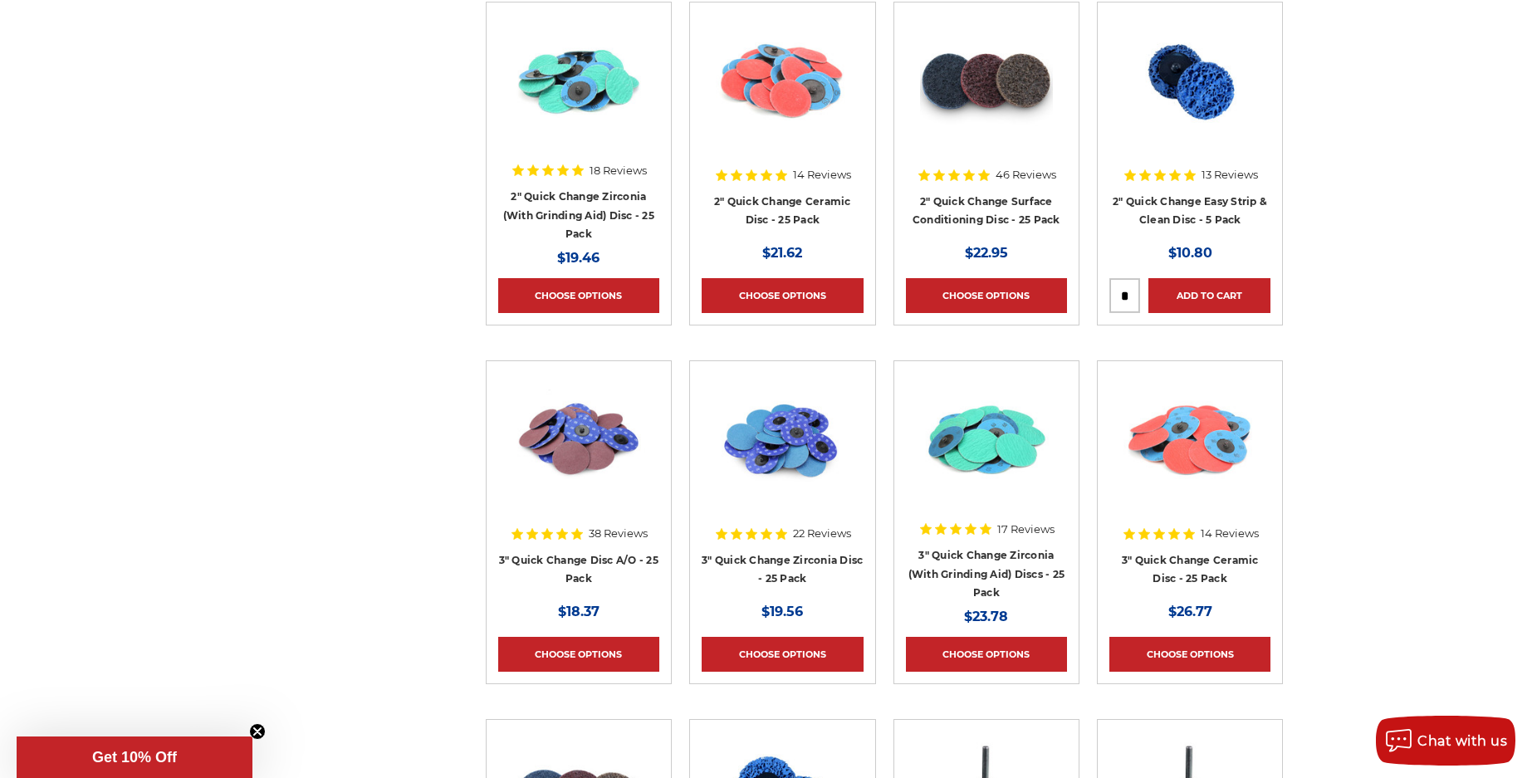
scroll to position [1451, 0]
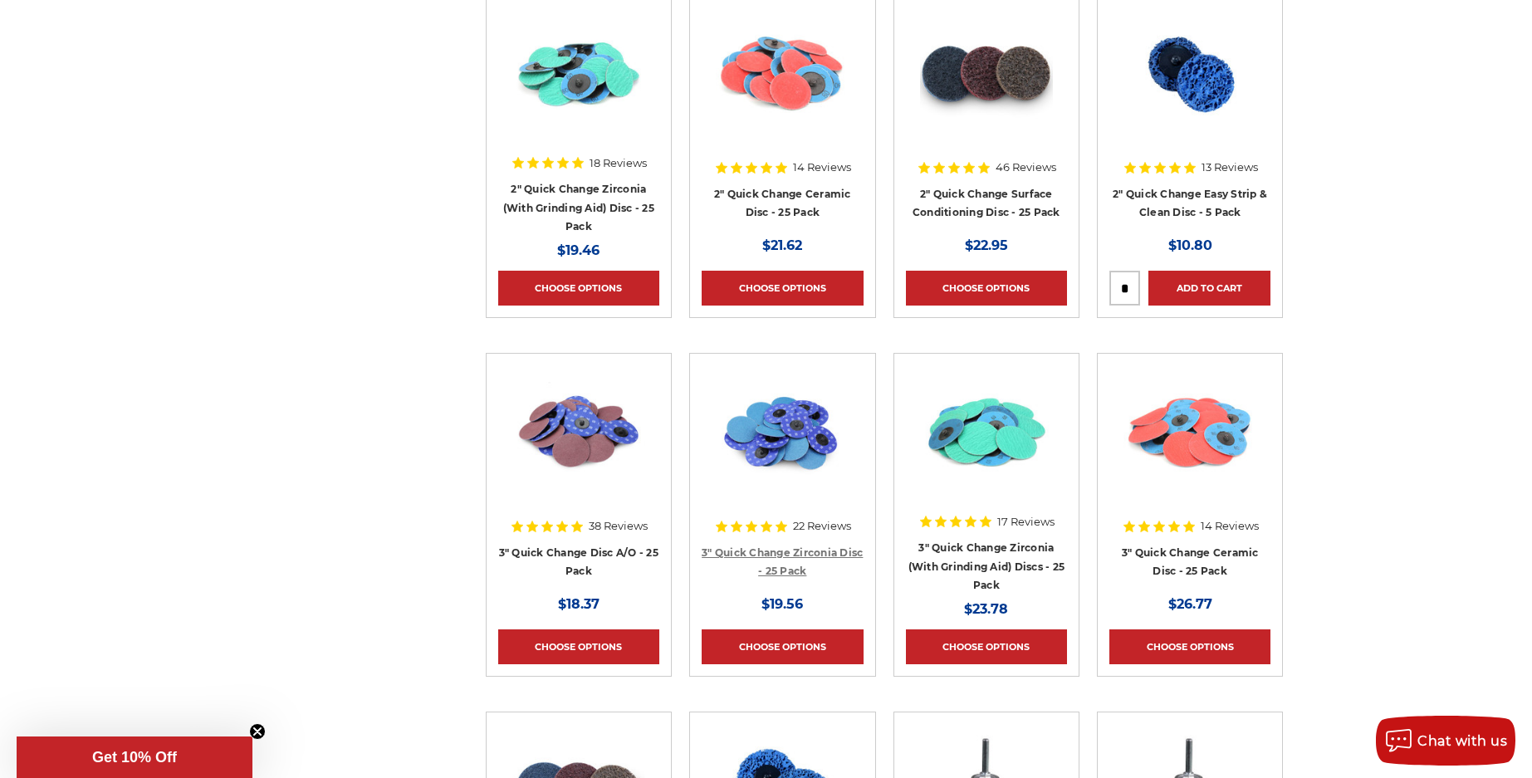
click at [781, 556] on link "3" Quick Change Zirconia Disc - 25 Pack" at bounding box center [782, 562] width 161 height 32
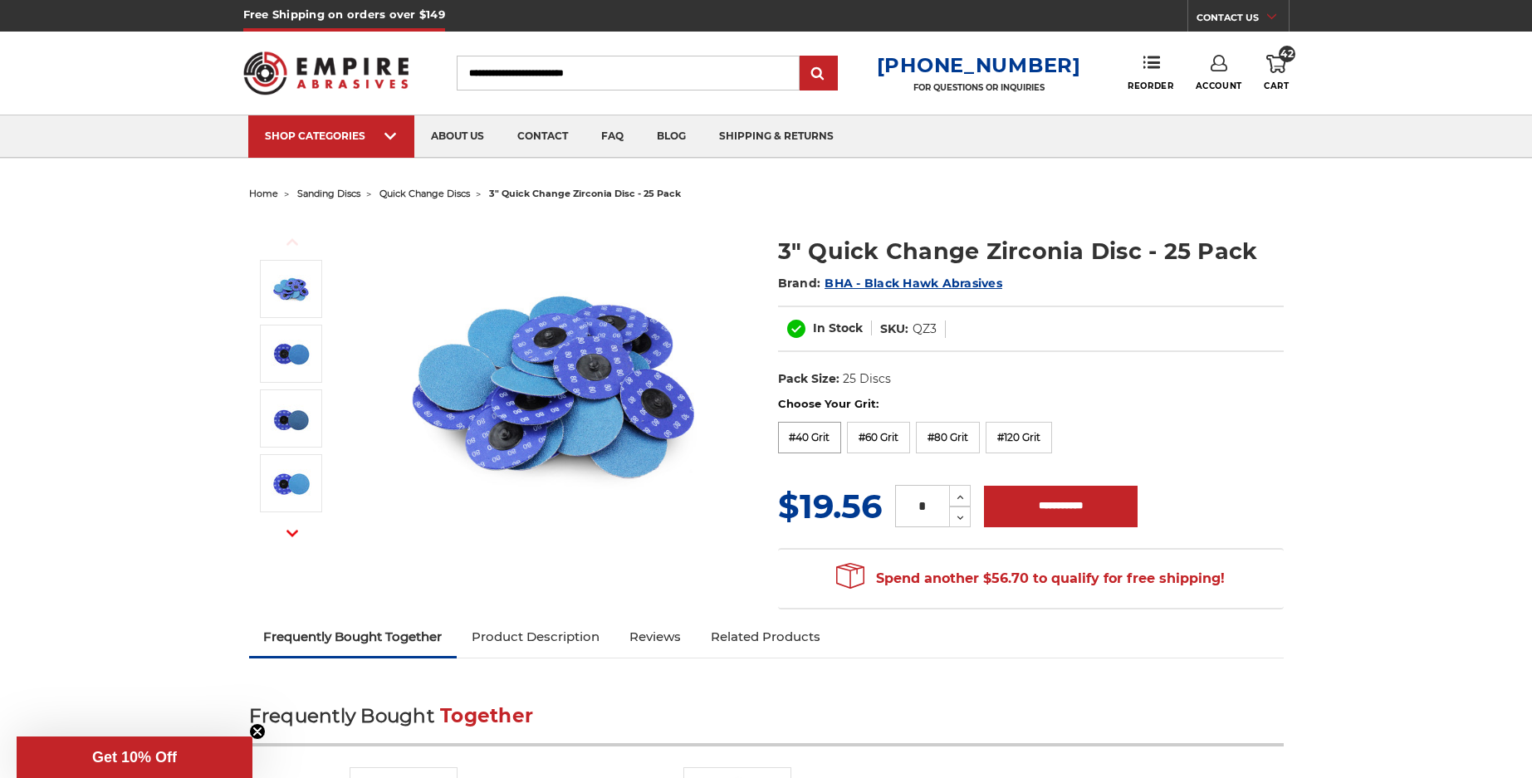
click at [806, 433] on label "#40 Grit" at bounding box center [810, 438] width 64 height 32
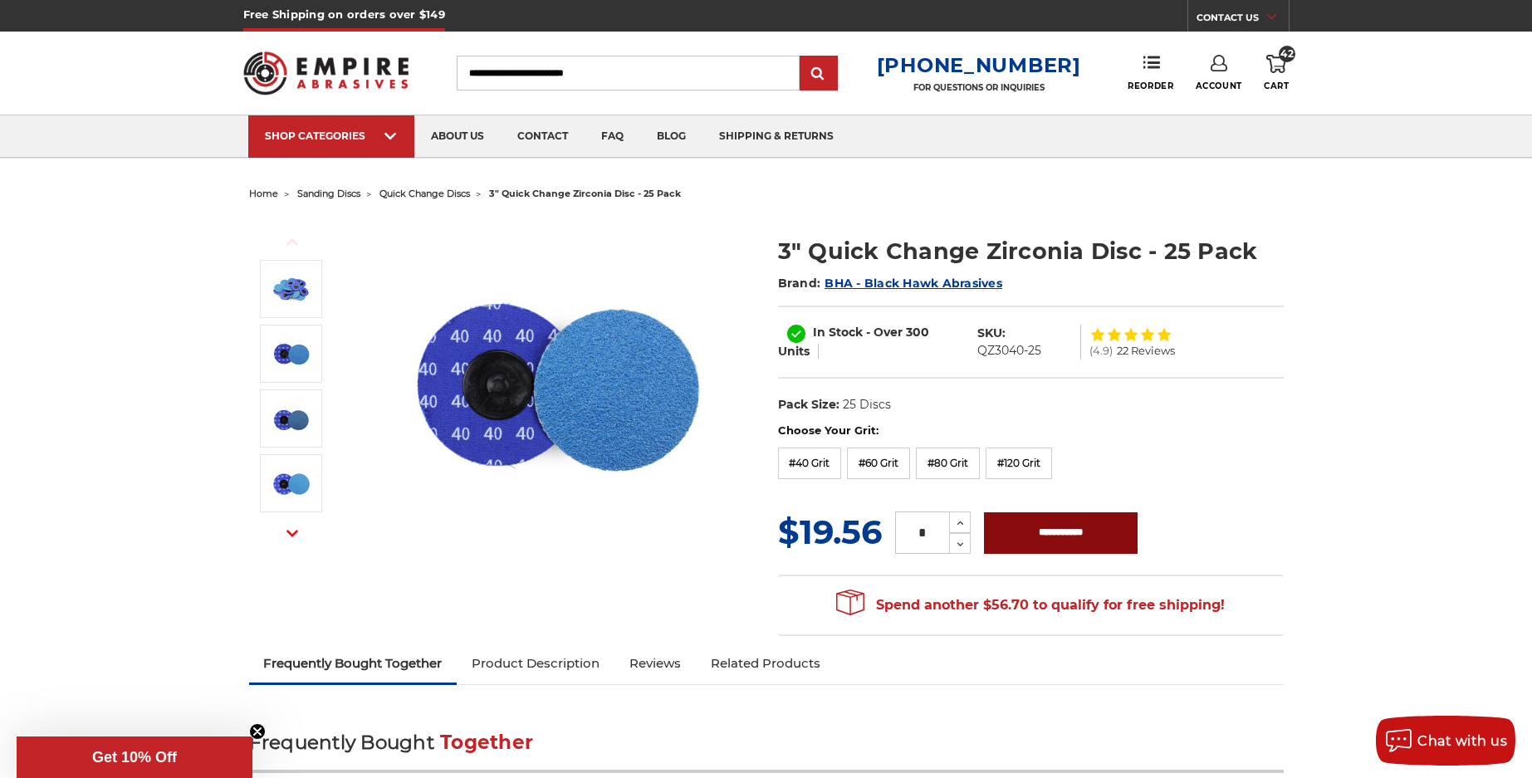
click at [1062, 532] on input "**********" at bounding box center [1061, 533] width 154 height 42
type input "**********"
click icon
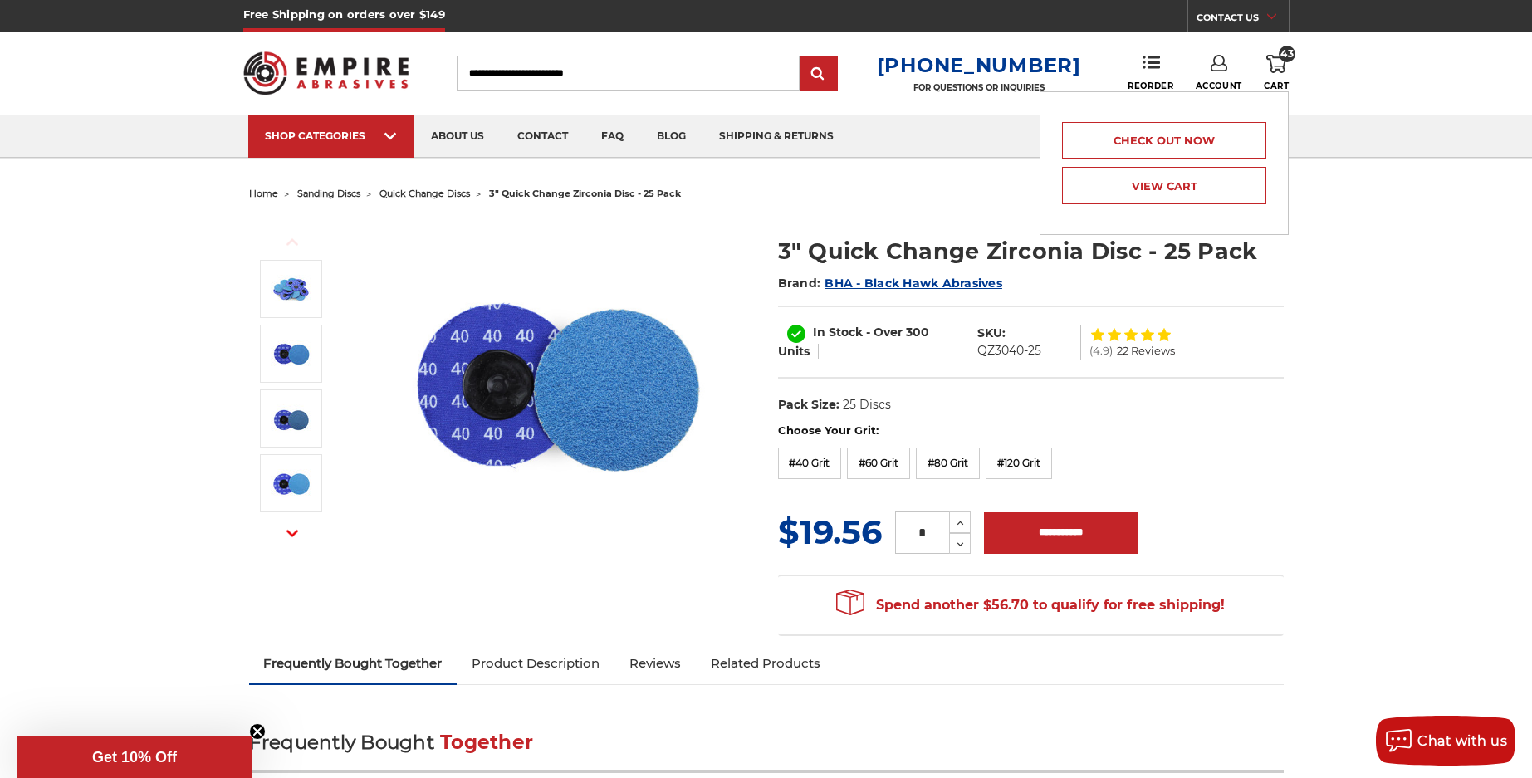
click icon
click link "View Cart"
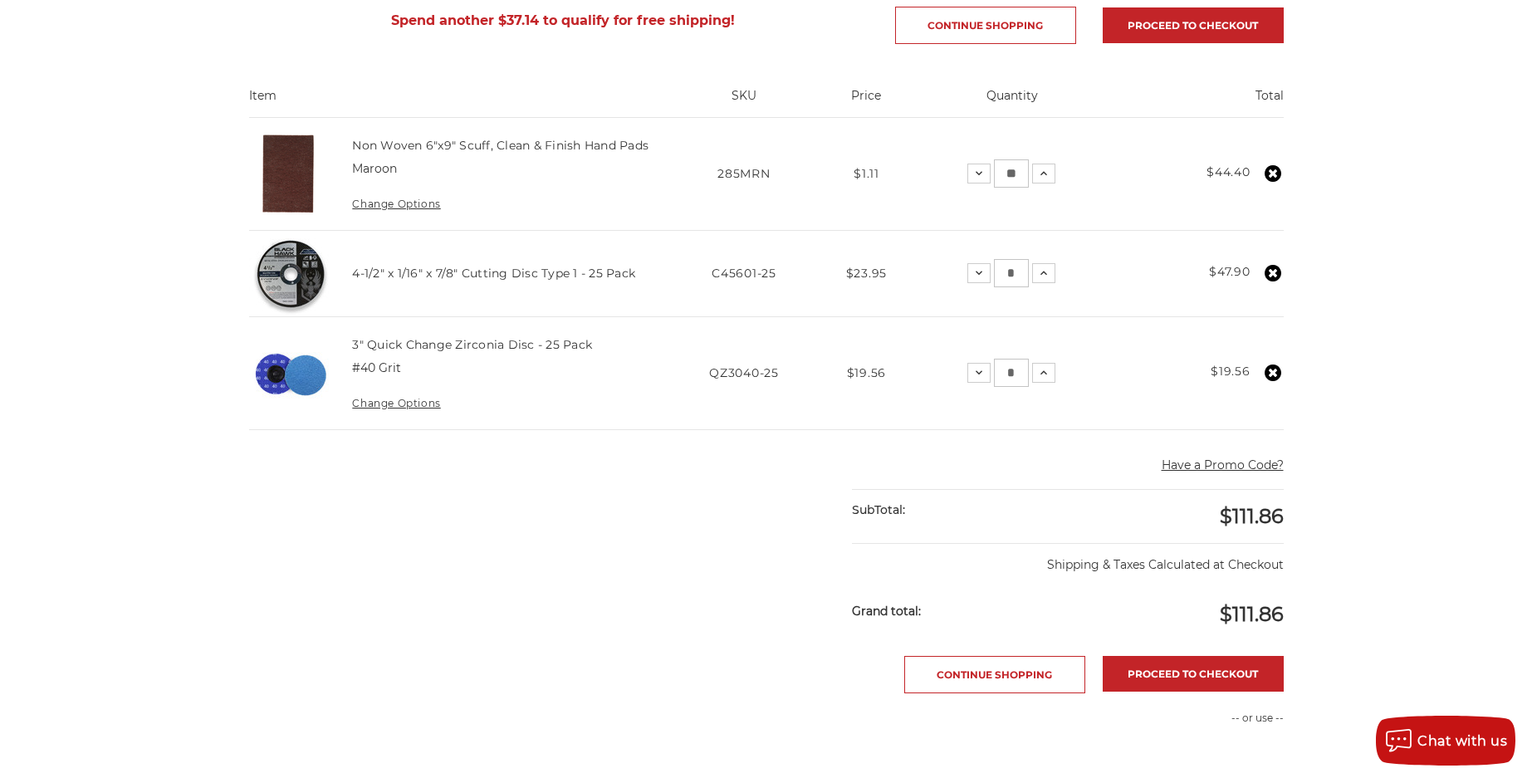
scroll to position [332, 0]
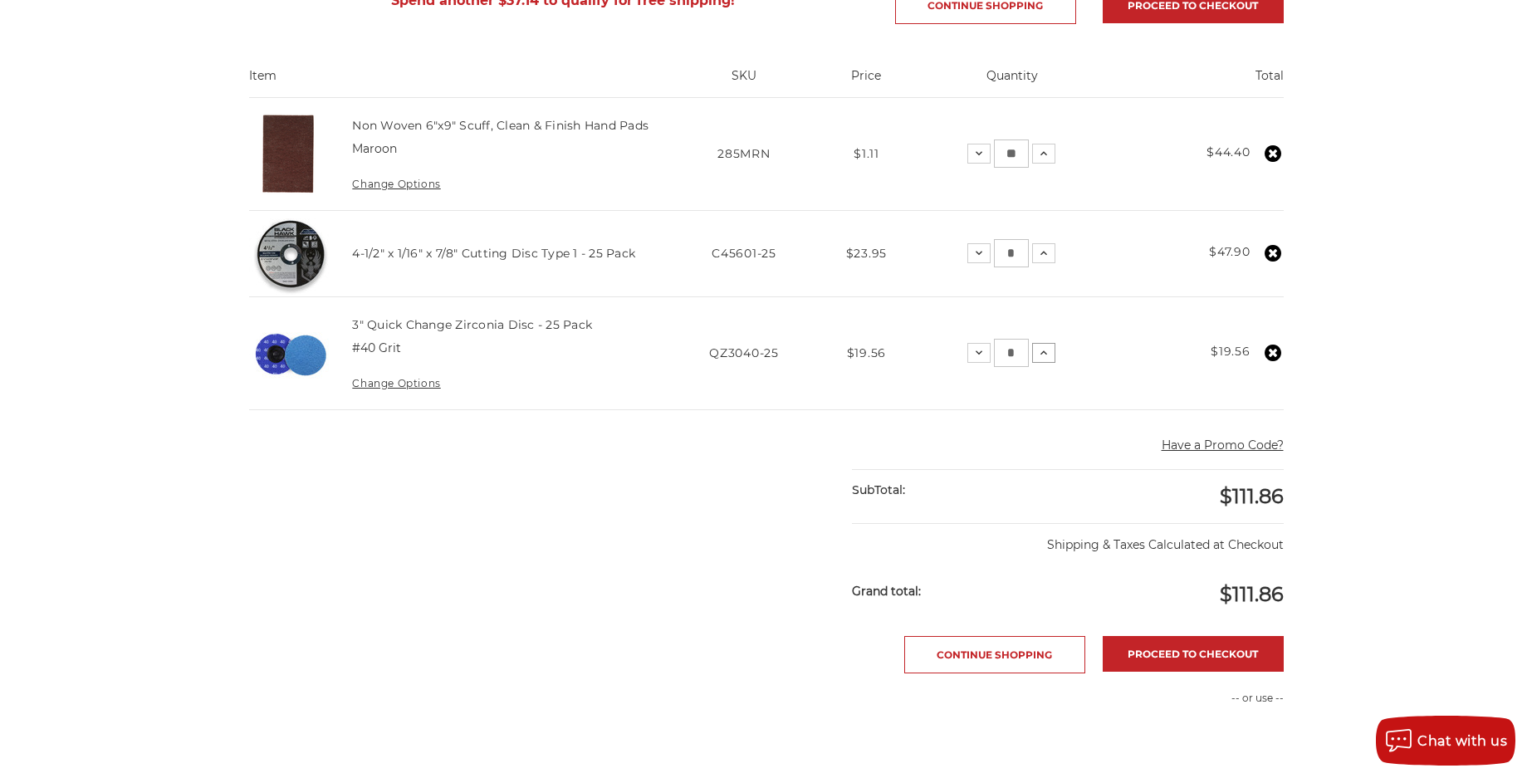
click at [1042, 355] on icon at bounding box center [1043, 352] width 13 height 13
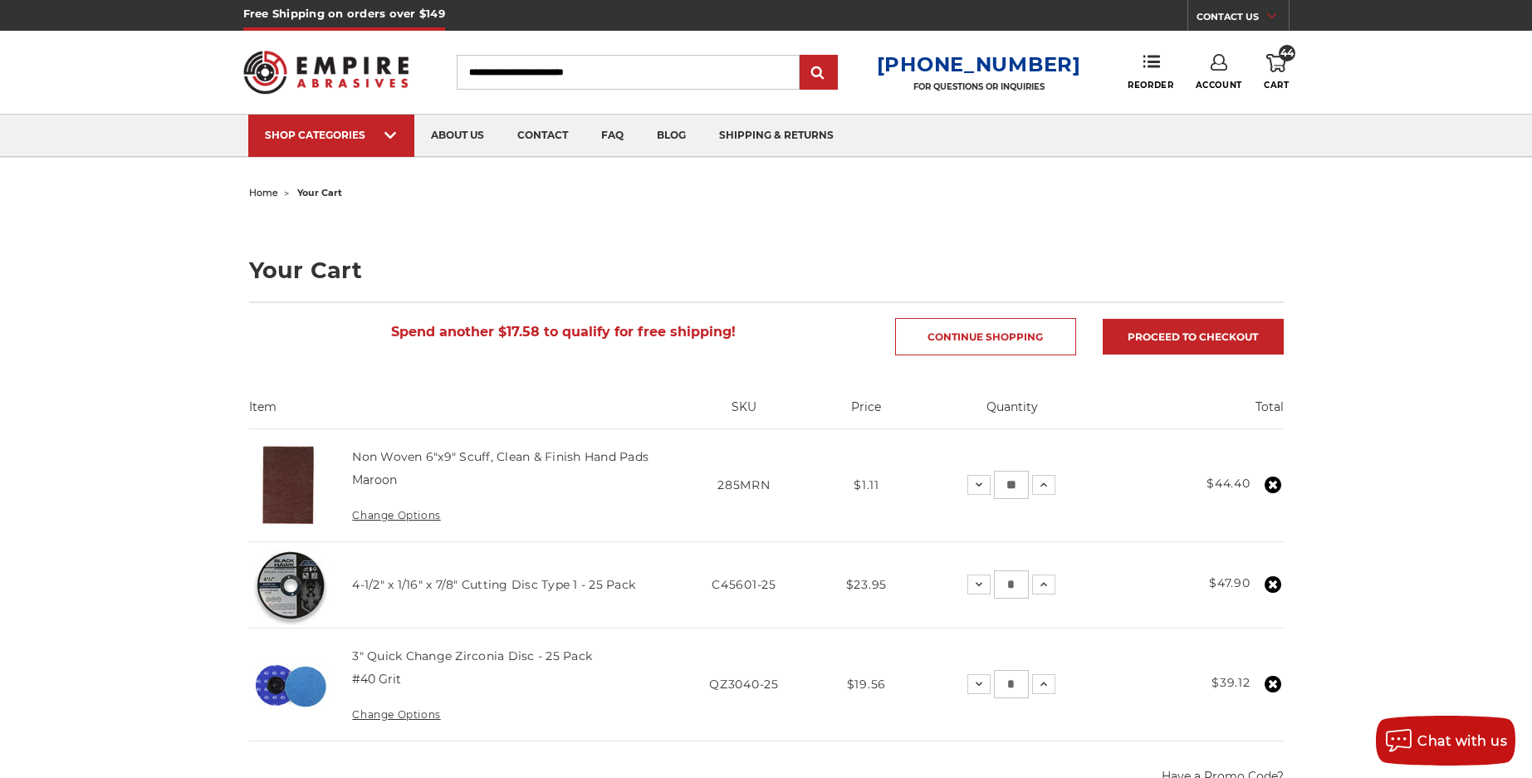
scroll to position [0, 0]
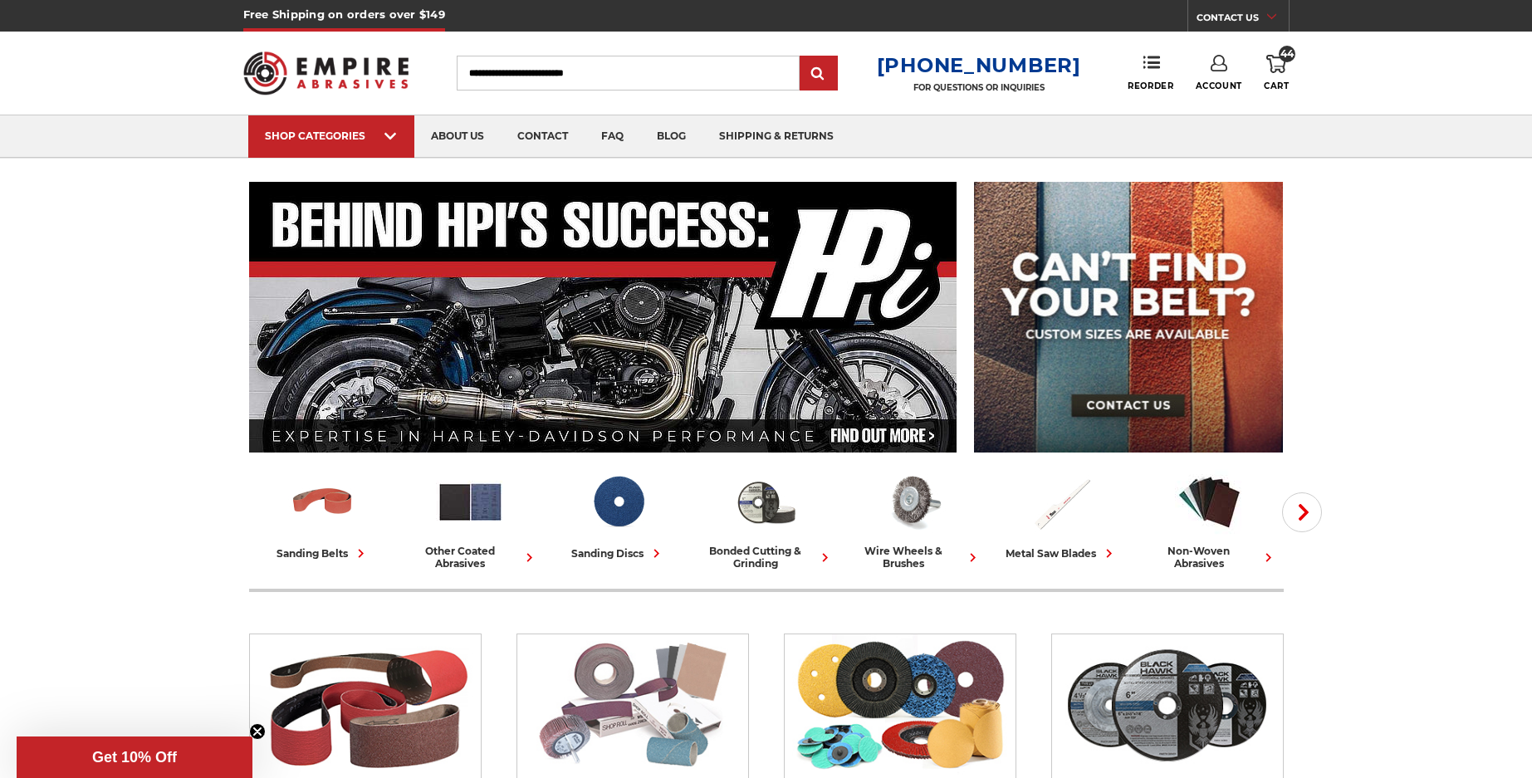
scroll to position [249, 0]
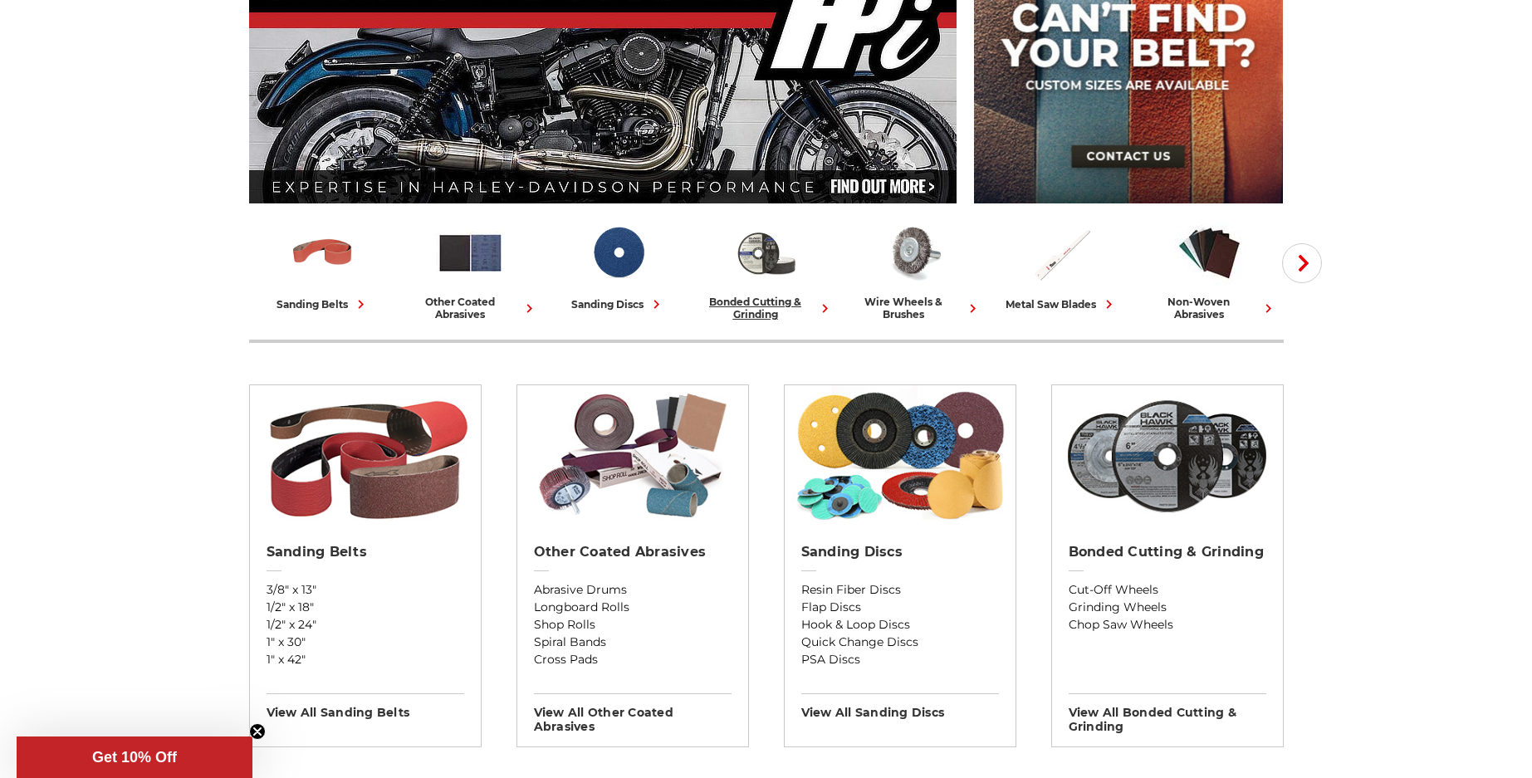
click at [753, 305] on div "bonded cutting & grinding" at bounding box center [766, 308] width 135 height 25
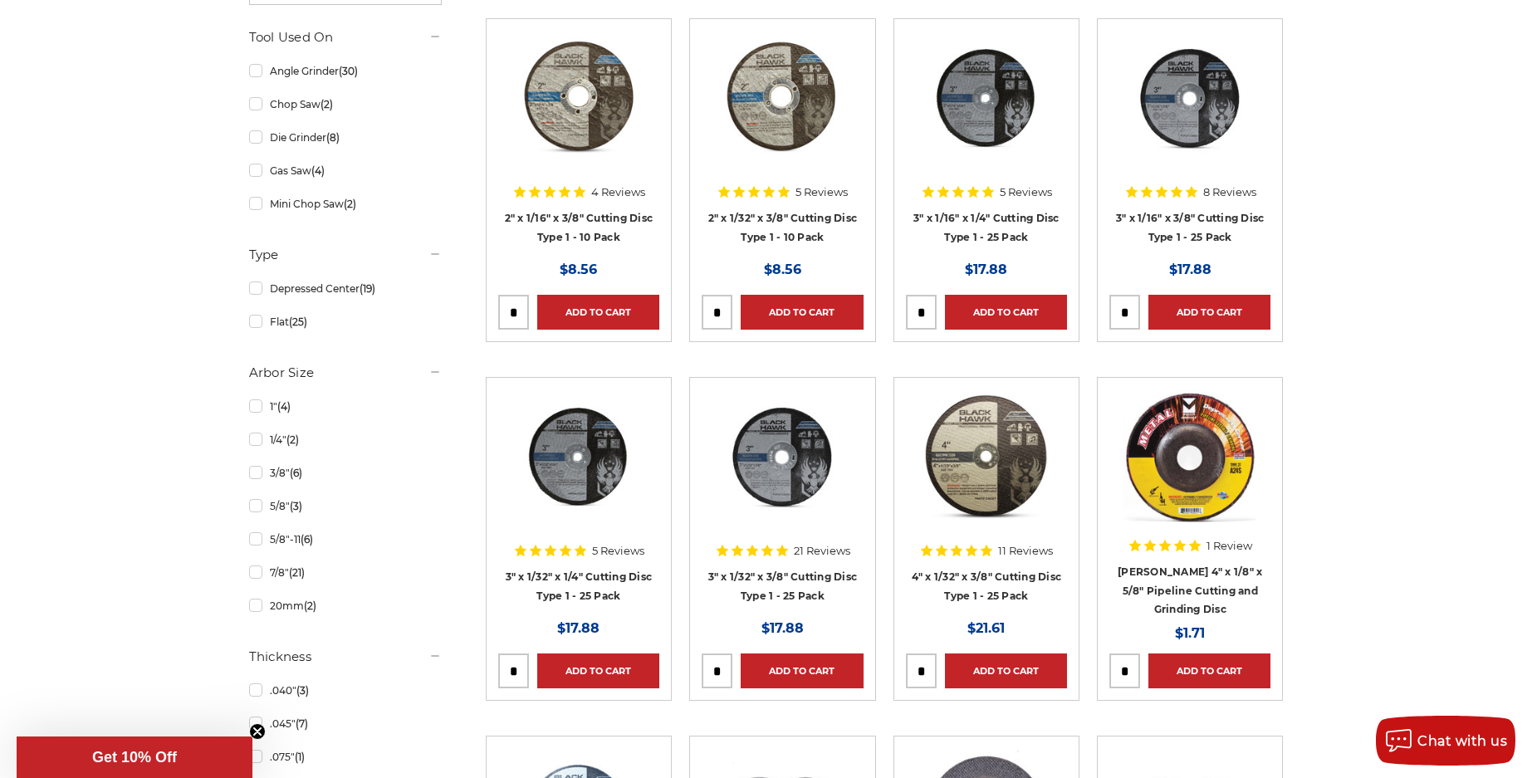
scroll to position [581, 0]
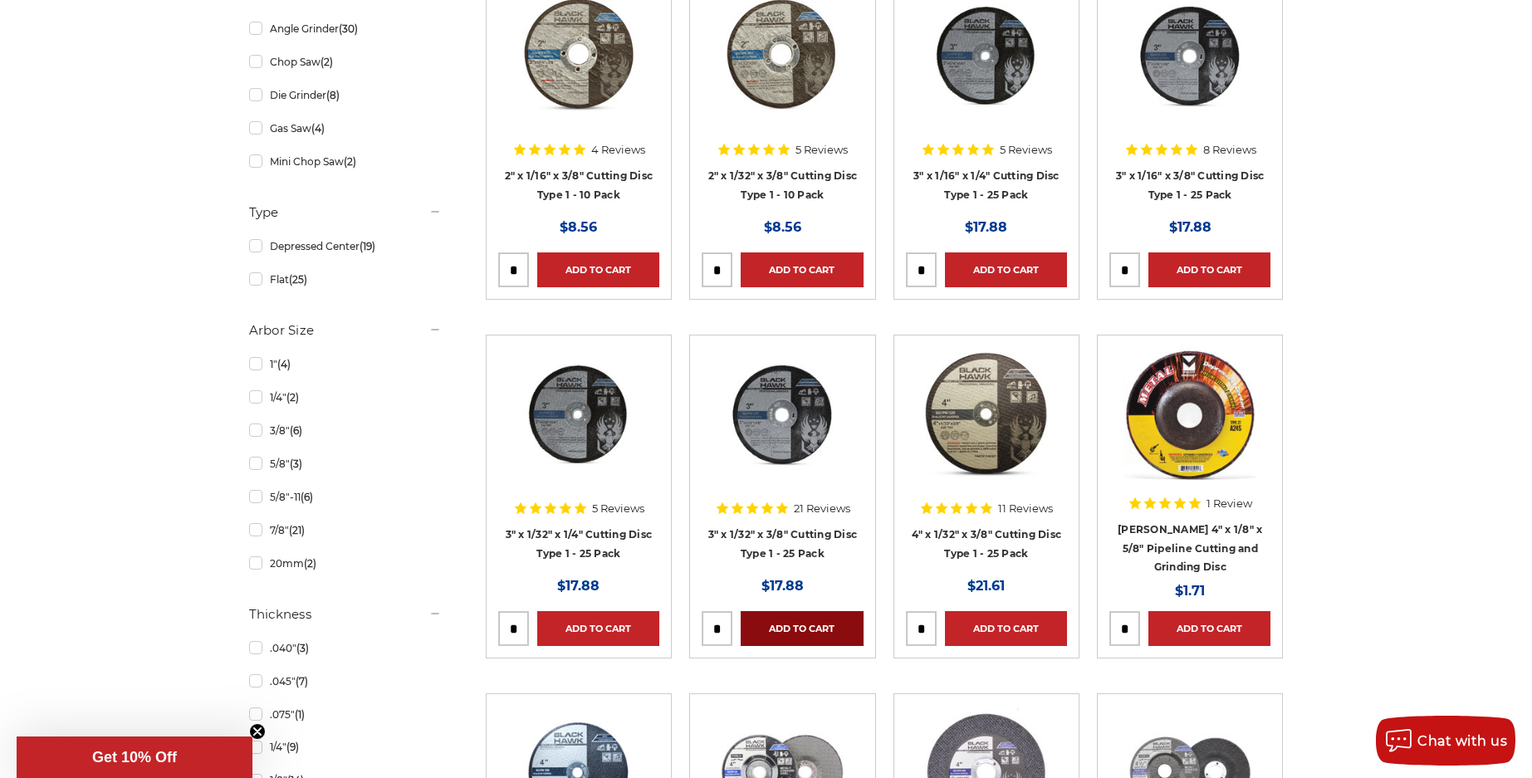
click at [768, 621] on link "Add to Cart" at bounding box center [802, 628] width 122 height 35
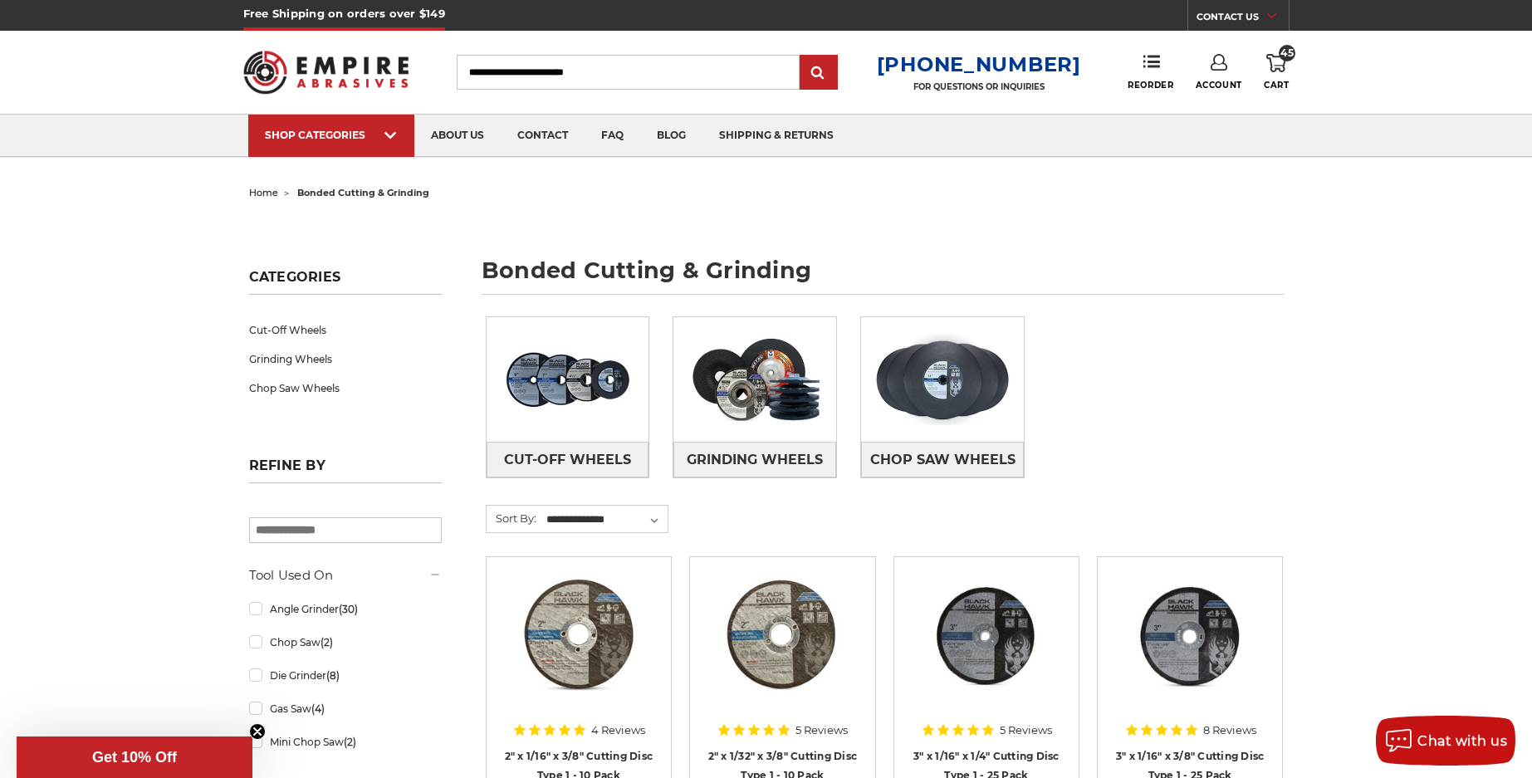
scroll to position [0, 0]
click at [1275, 65] on icon at bounding box center [1276, 64] width 20 height 18
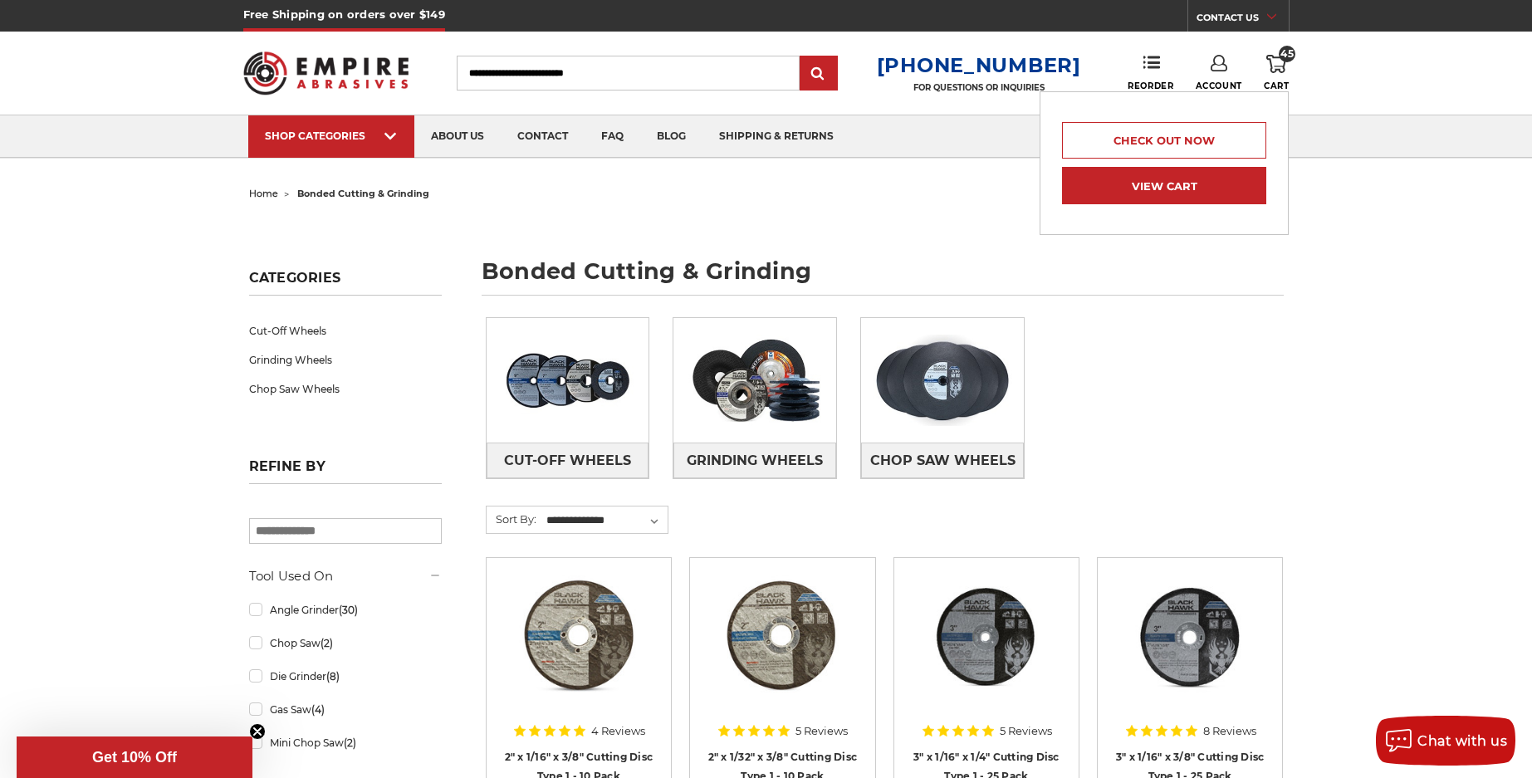
click at [1202, 179] on link "View Cart" at bounding box center [1164, 185] width 204 height 37
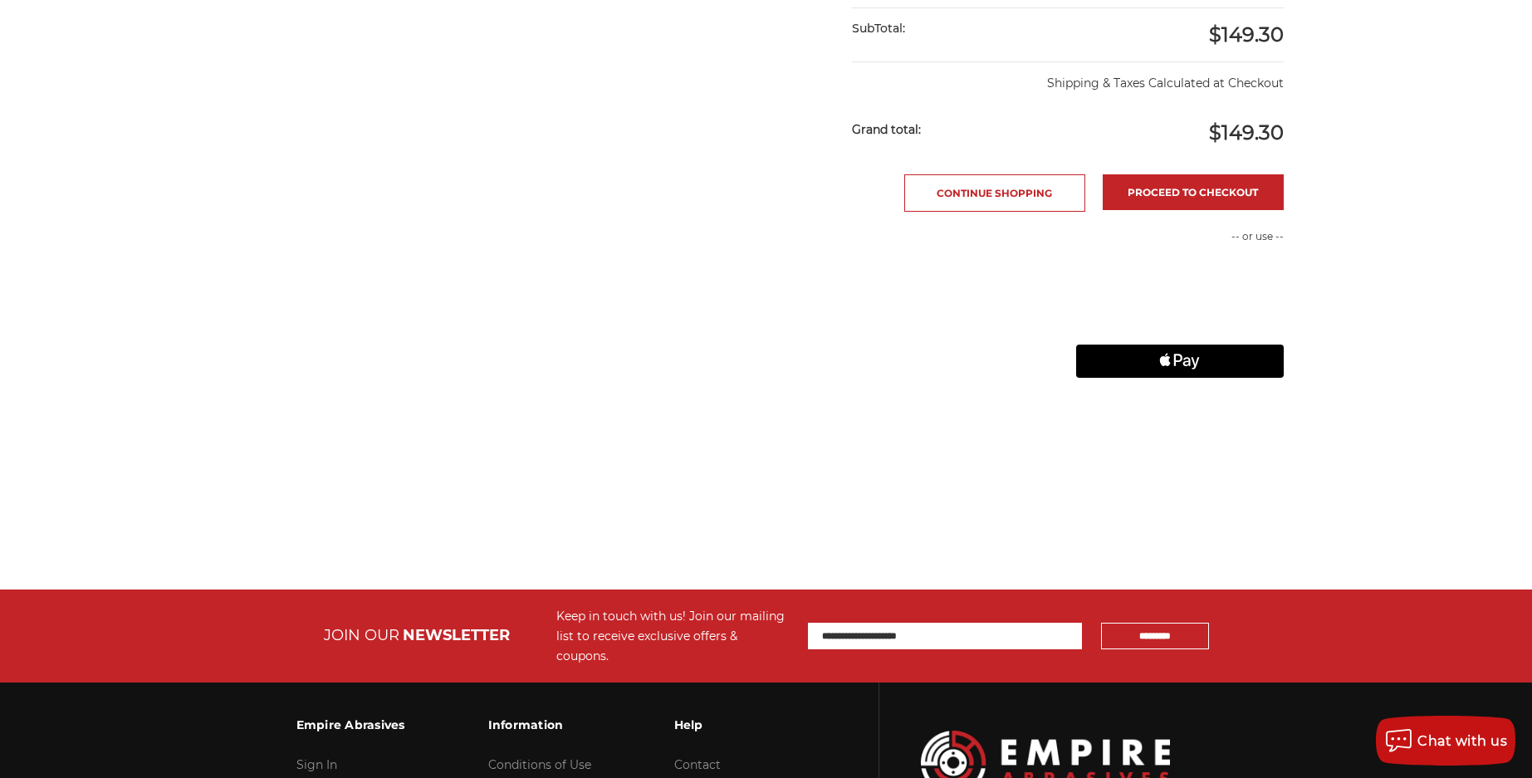
scroll to position [830, 0]
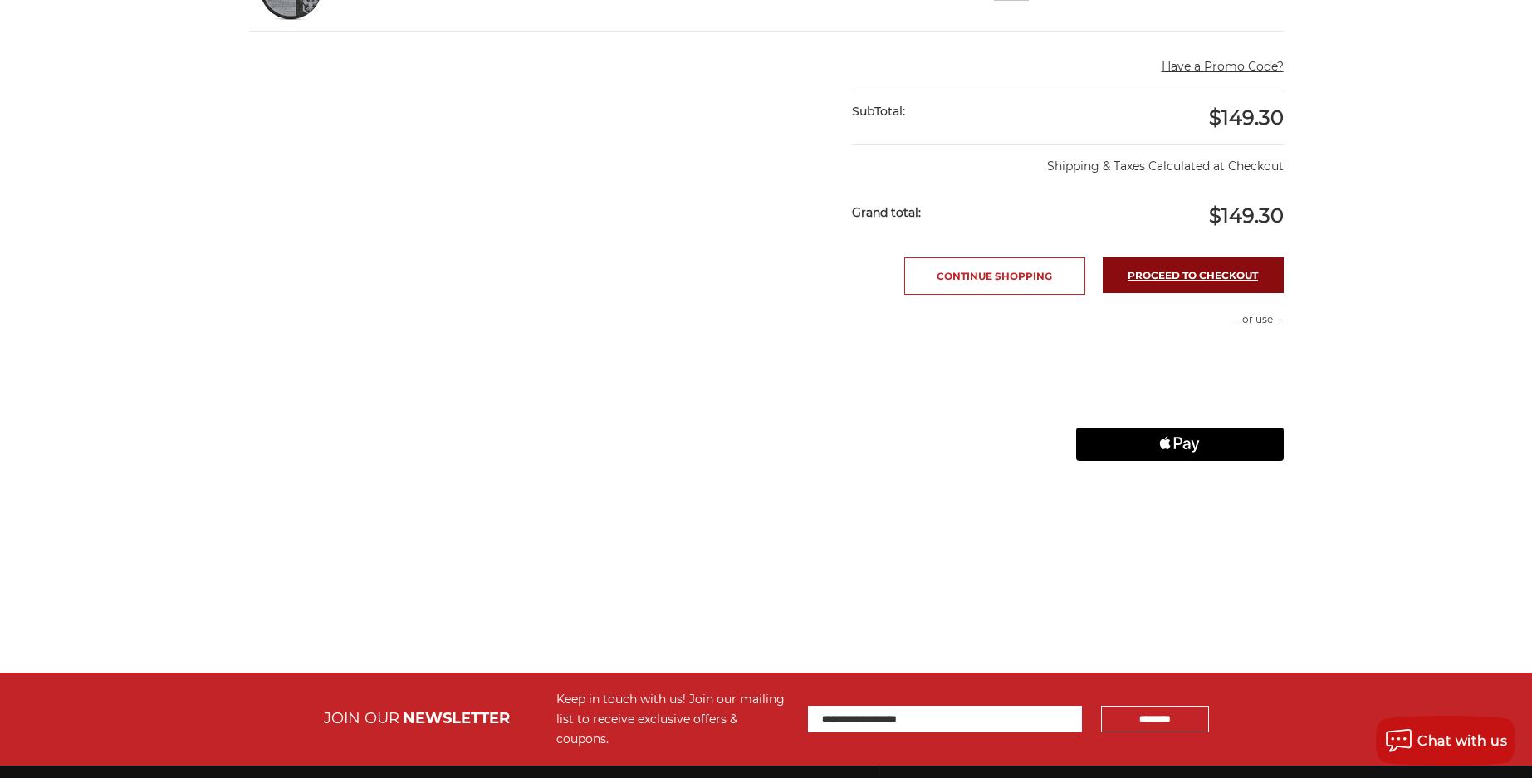
click at [1180, 277] on link "Proceed to checkout" at bounding box center [1193, 275] width 181 height 36
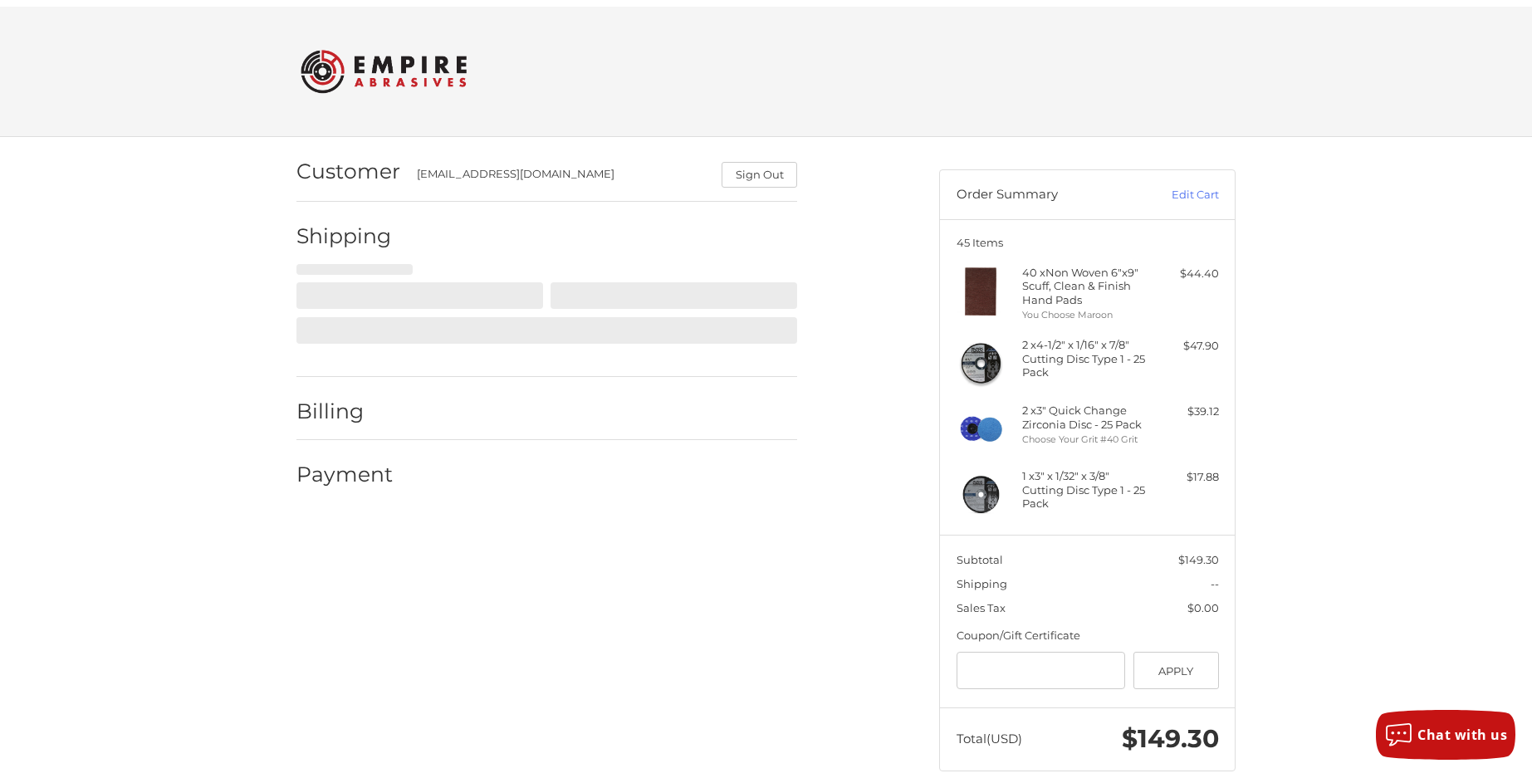
scroll to position [32, 0]
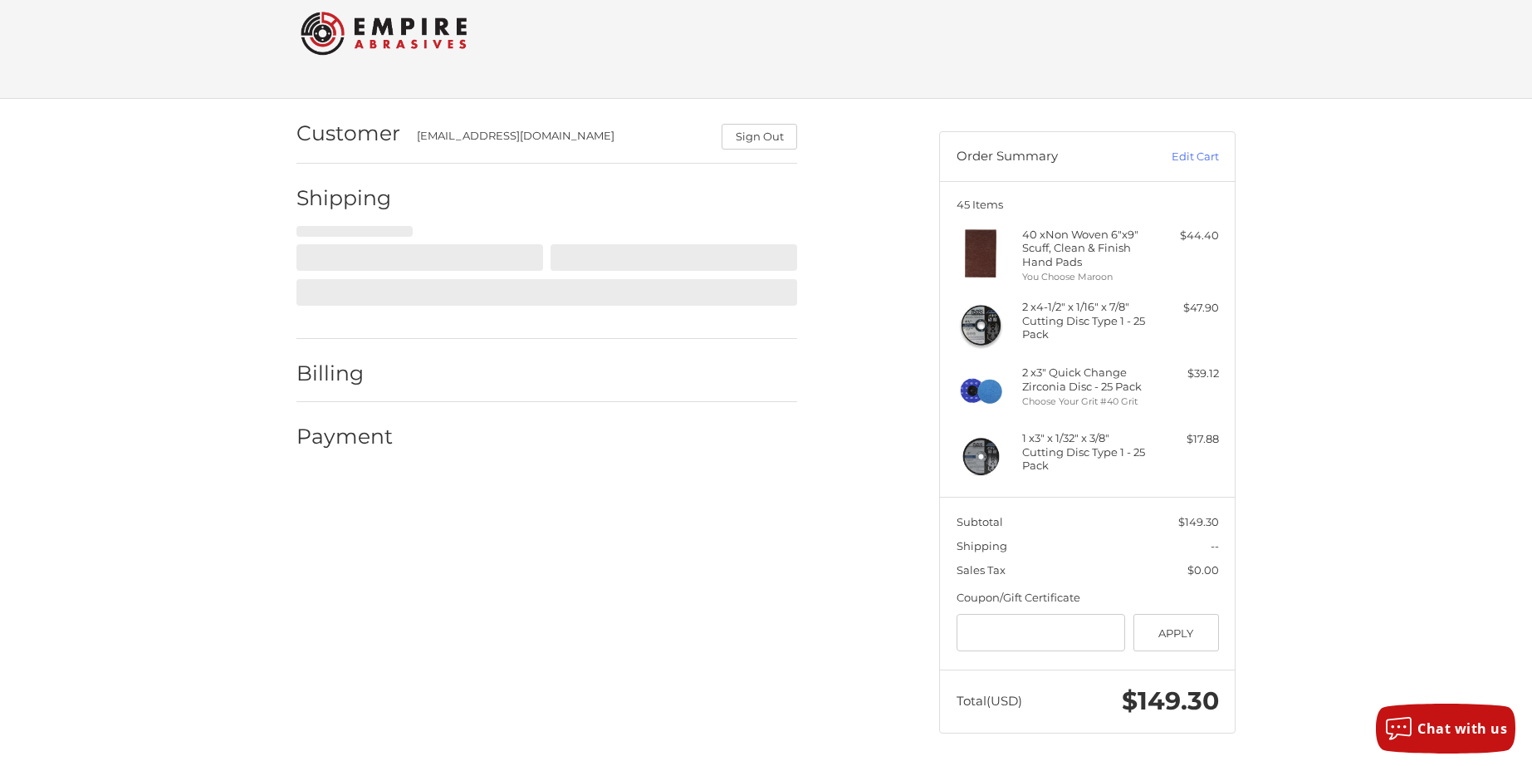
select select "**"
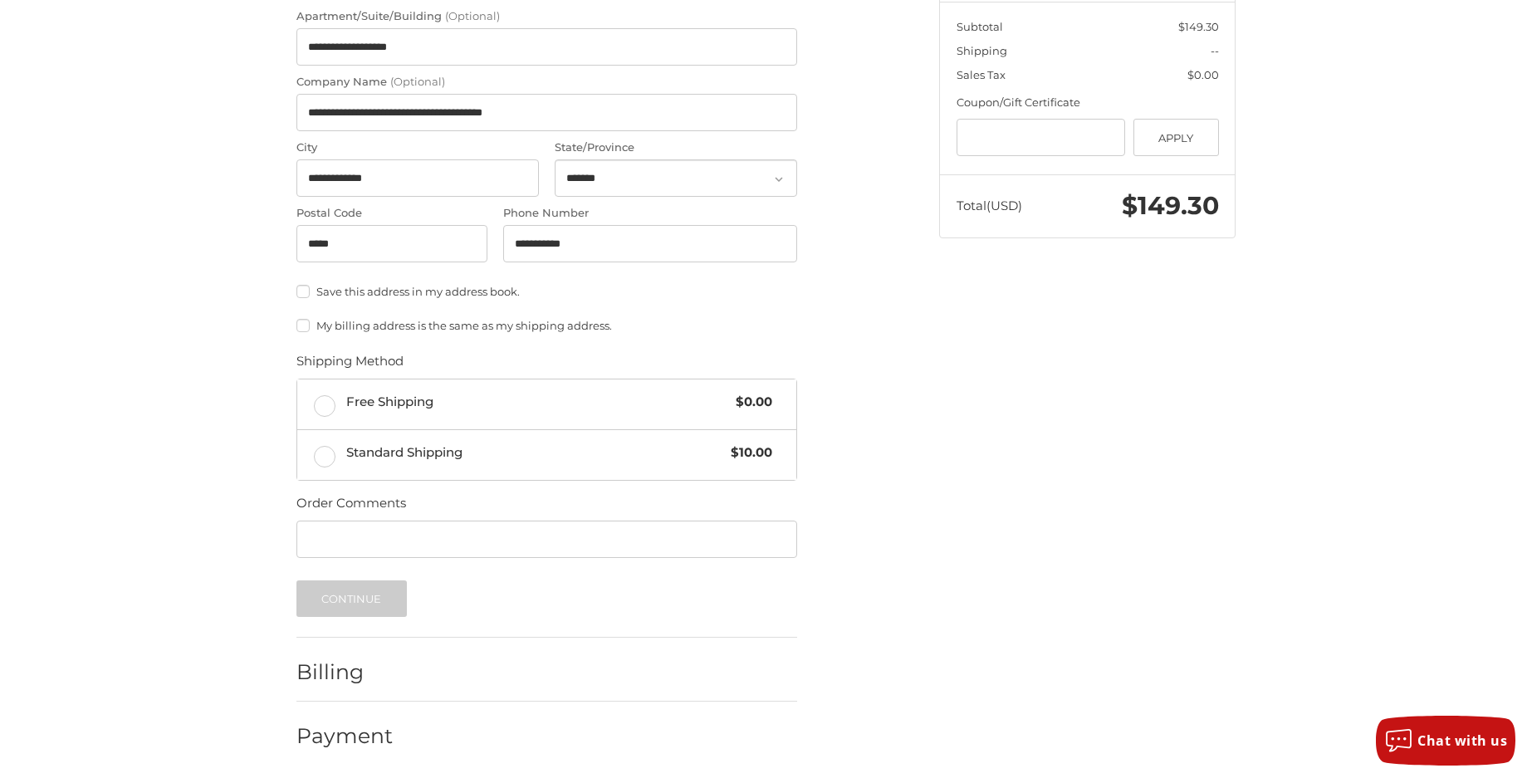
scroll to position [529, 0]
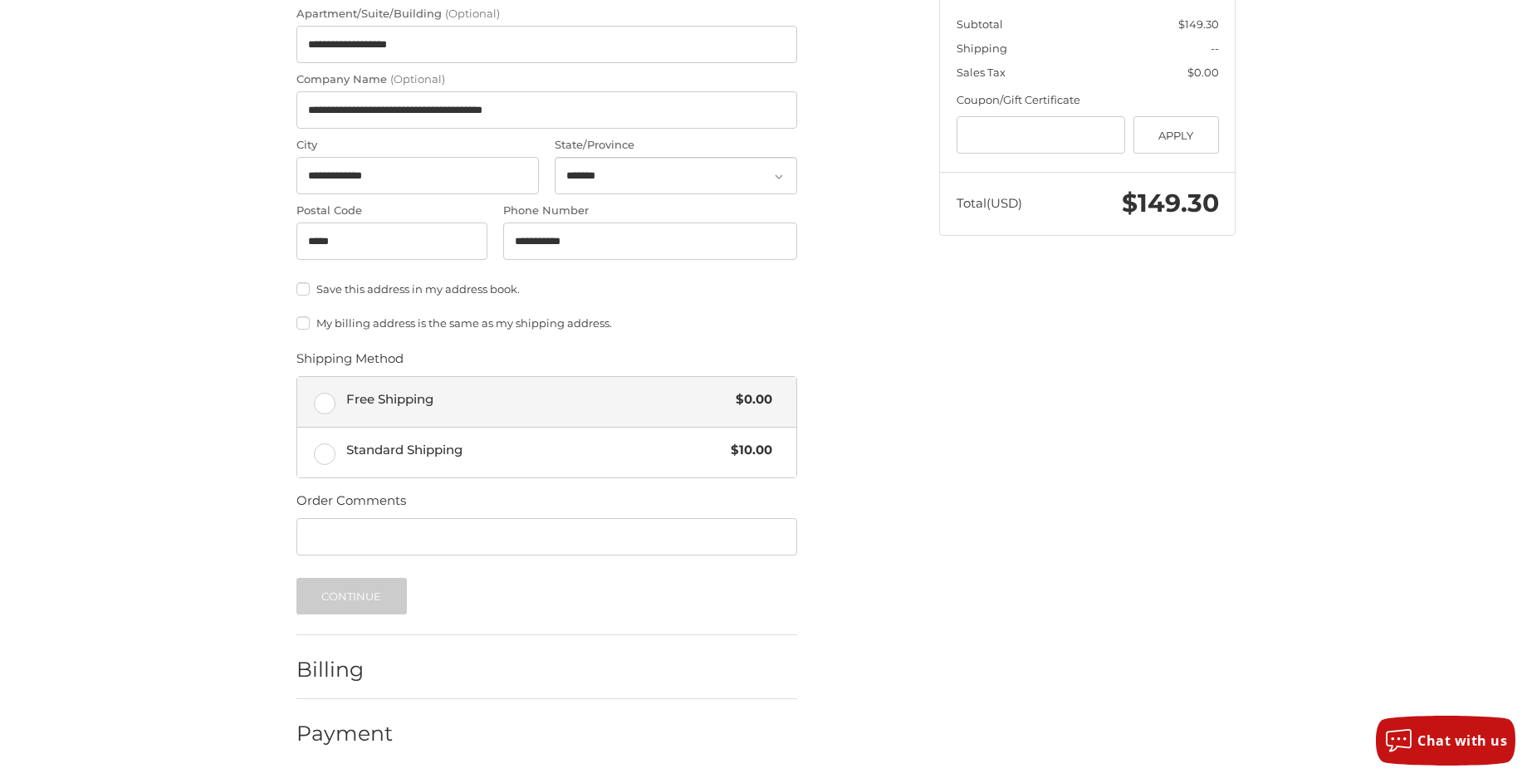
click at [325, 401] on label "Free Shipping $0.00" at bounding box center [546, 402] width 499 height 50
click at [370, 589] on button "Continue" at bounding box center [351, 596] width 110 height 37
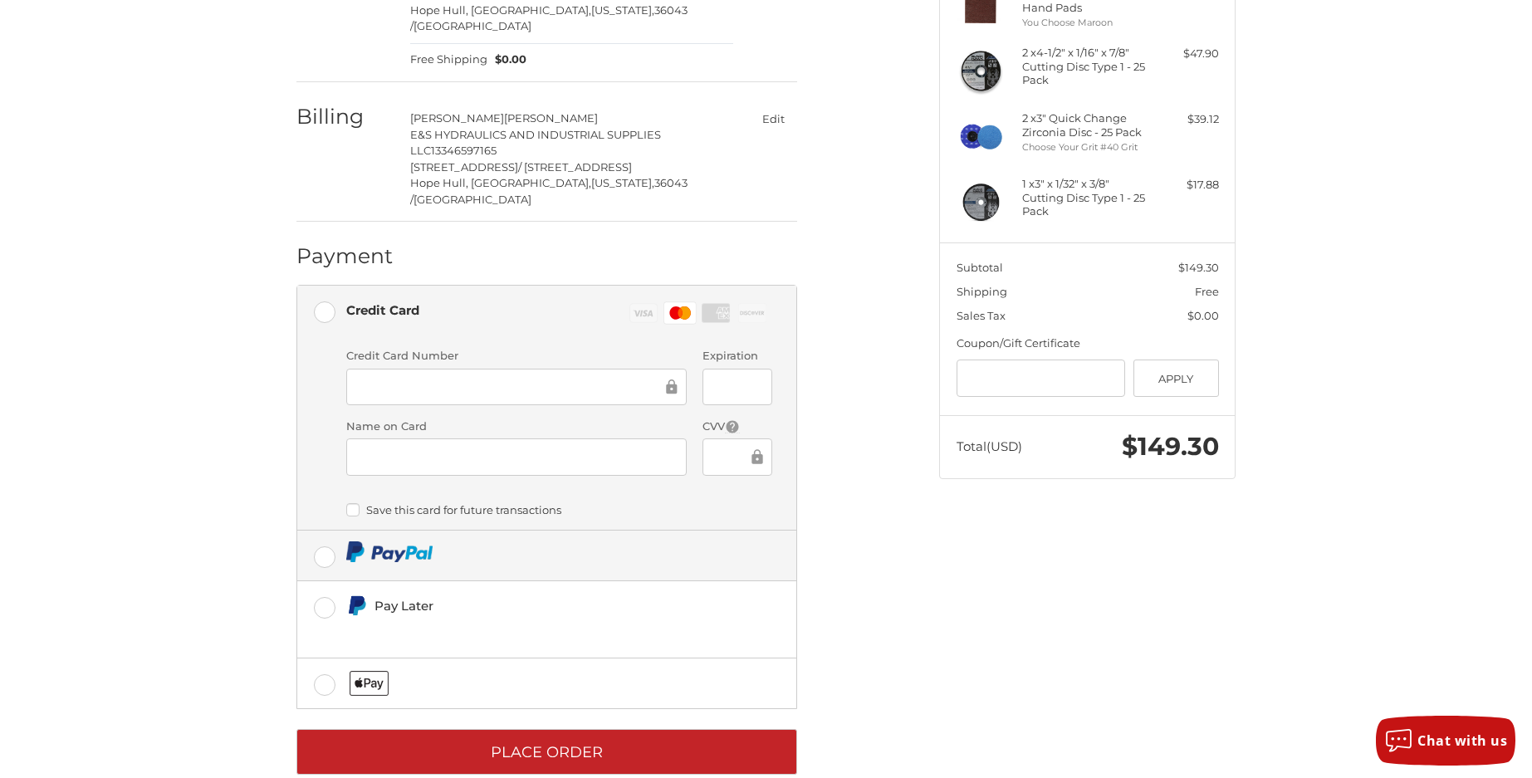
scroll to position [286, 0]
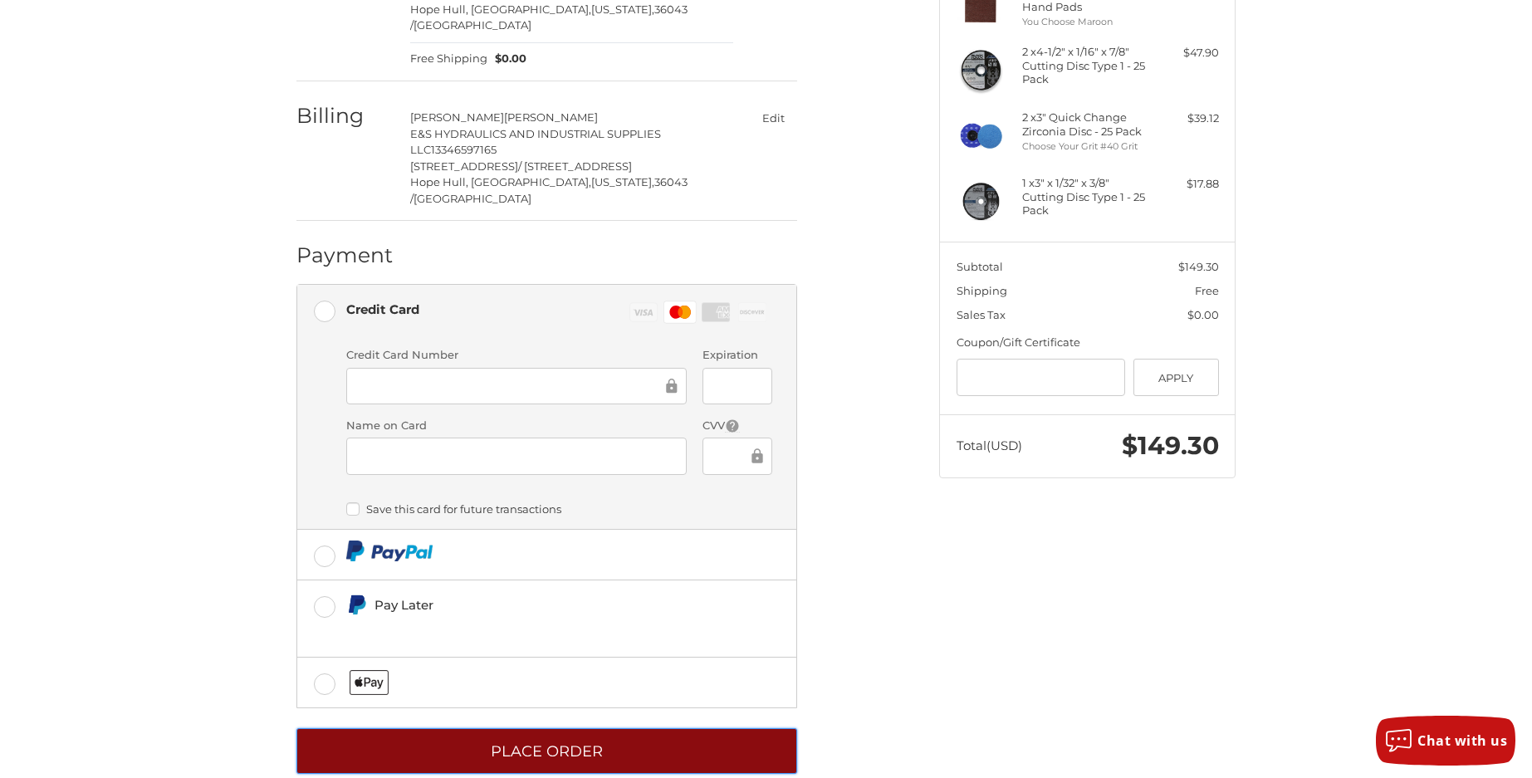
click at [563, 728] on button "Place Order" at bounding box center [546, 751] width 501 height 46
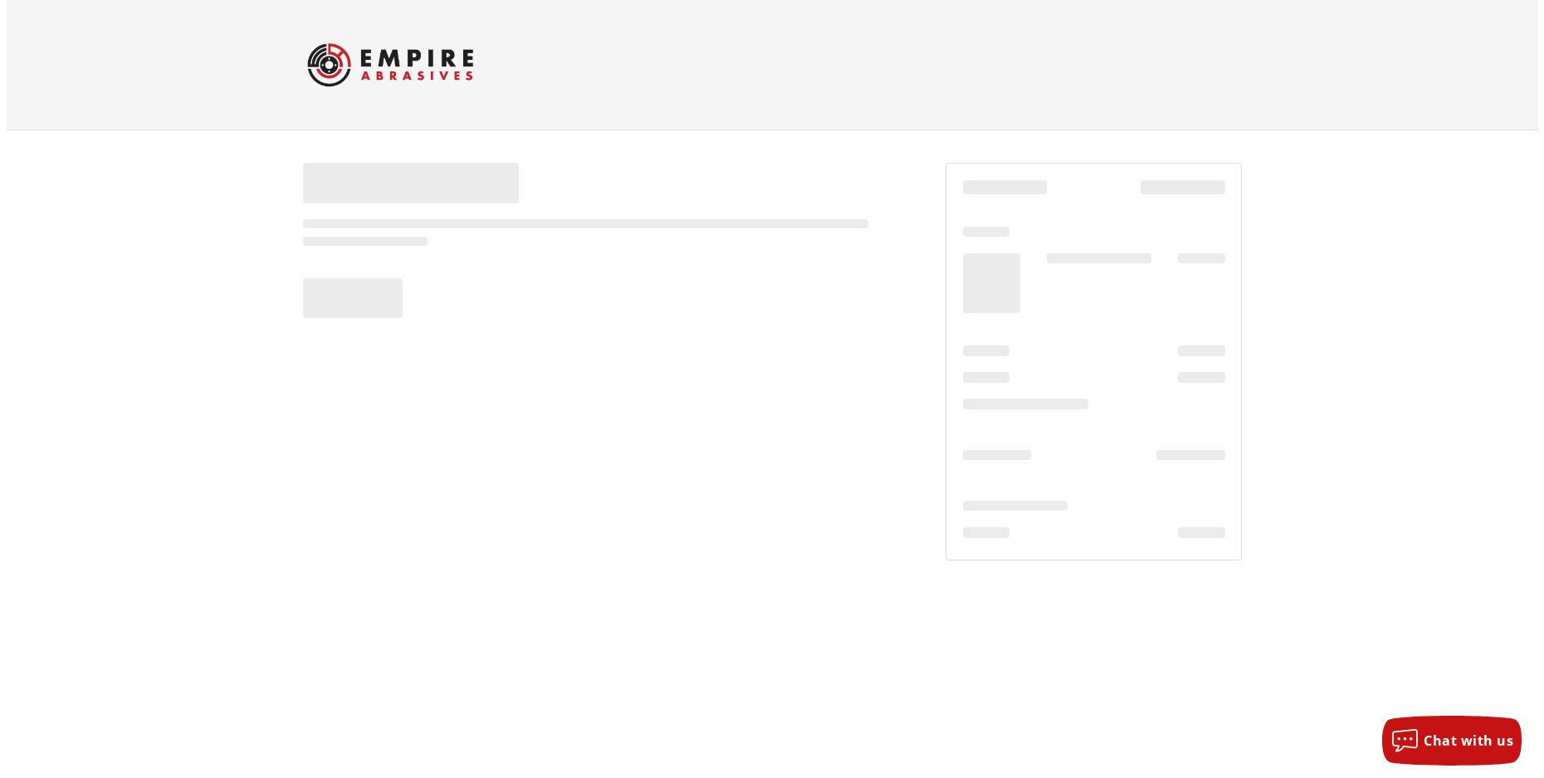
scroll to position [0, 0]
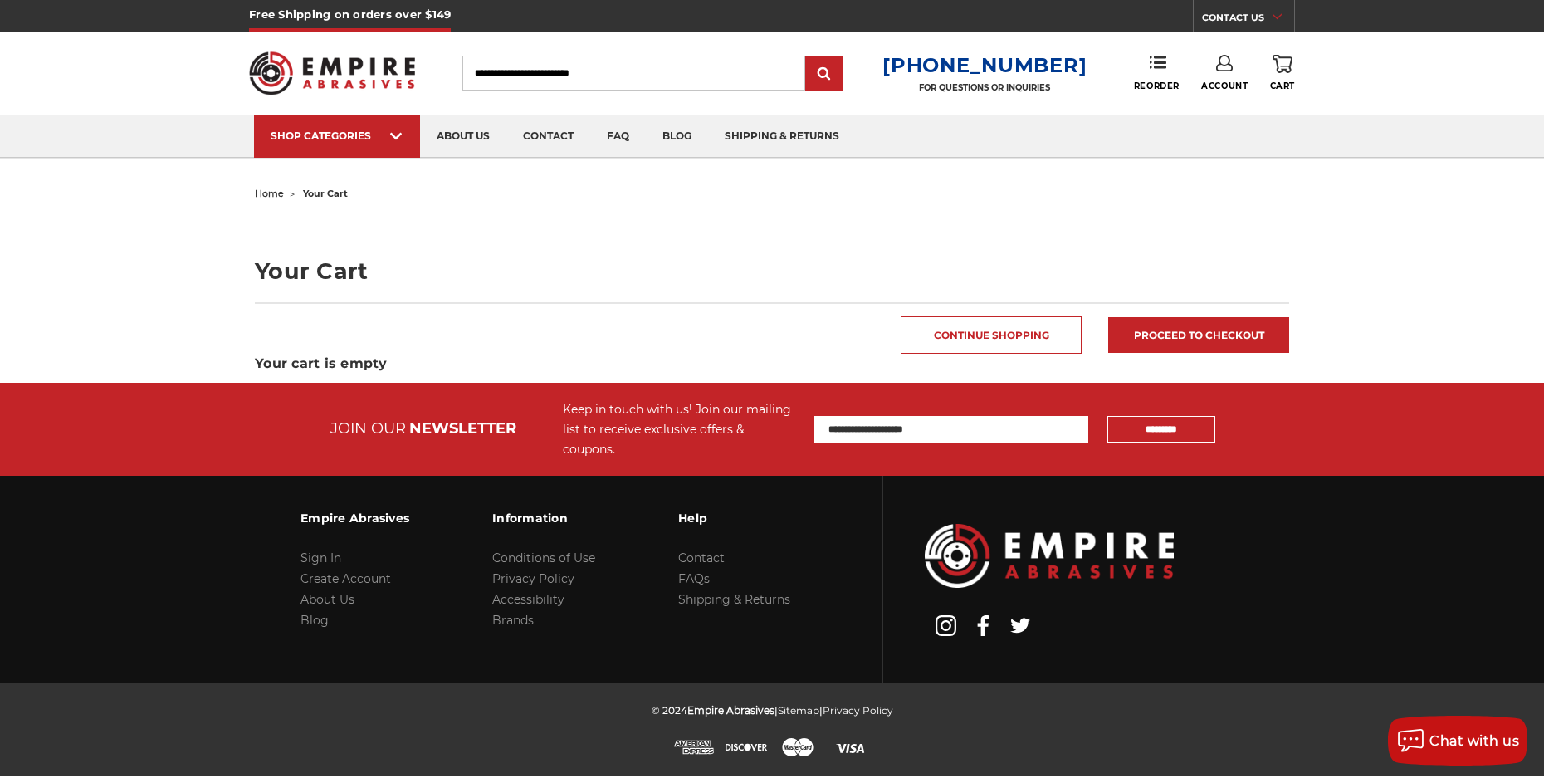
click at [1223, 70] on icon at bounding box center [1224, 63] width 17 height 17
click at [1221, 136] on link "Sign Out" at bounding box center [1225, 141] width 119 height 32
